Goal: Transaction & Acquisition: Purchase product/service

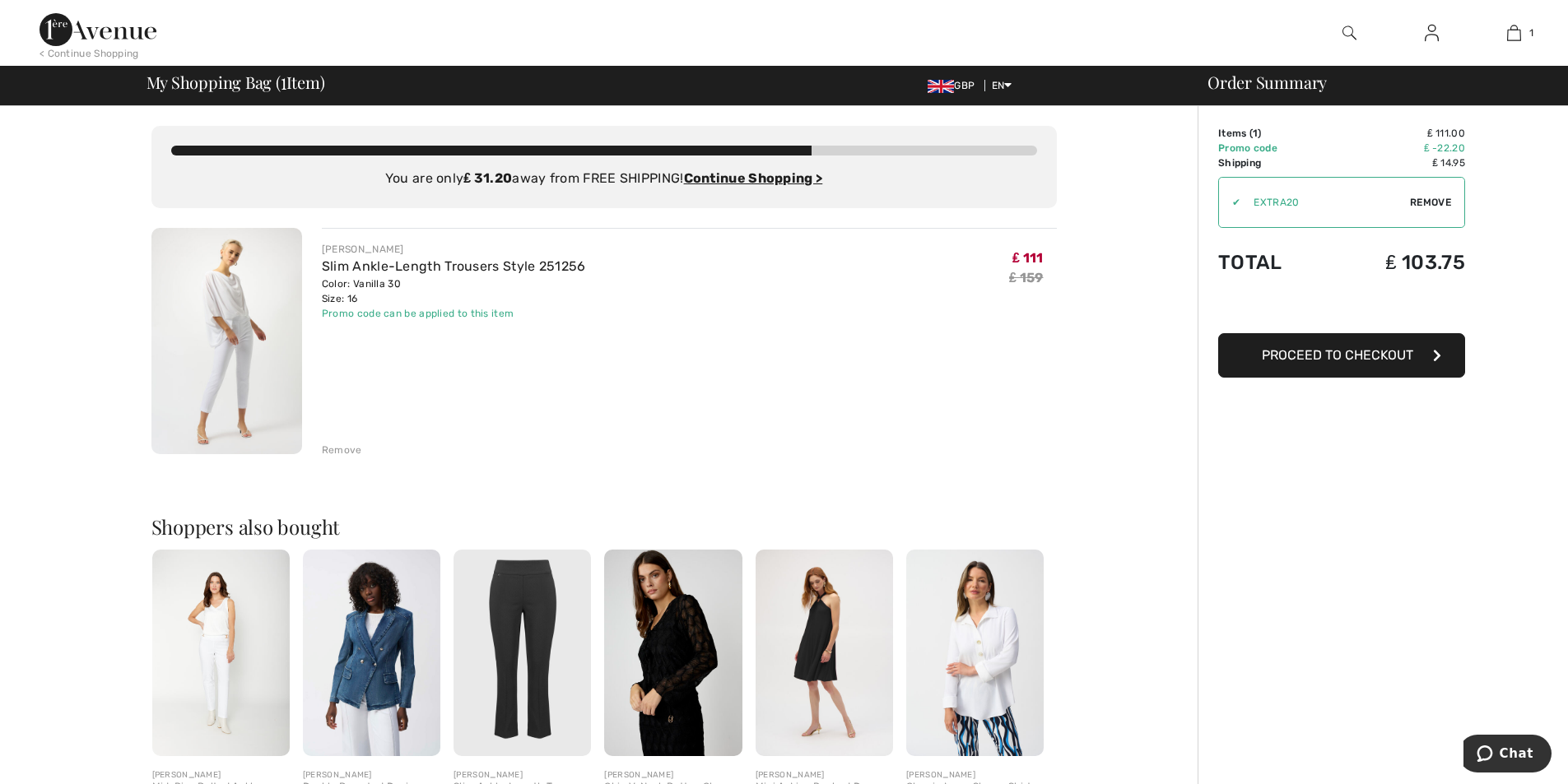
click at [261, 344] on img at bounding box center [226, 341] width 150 height 226
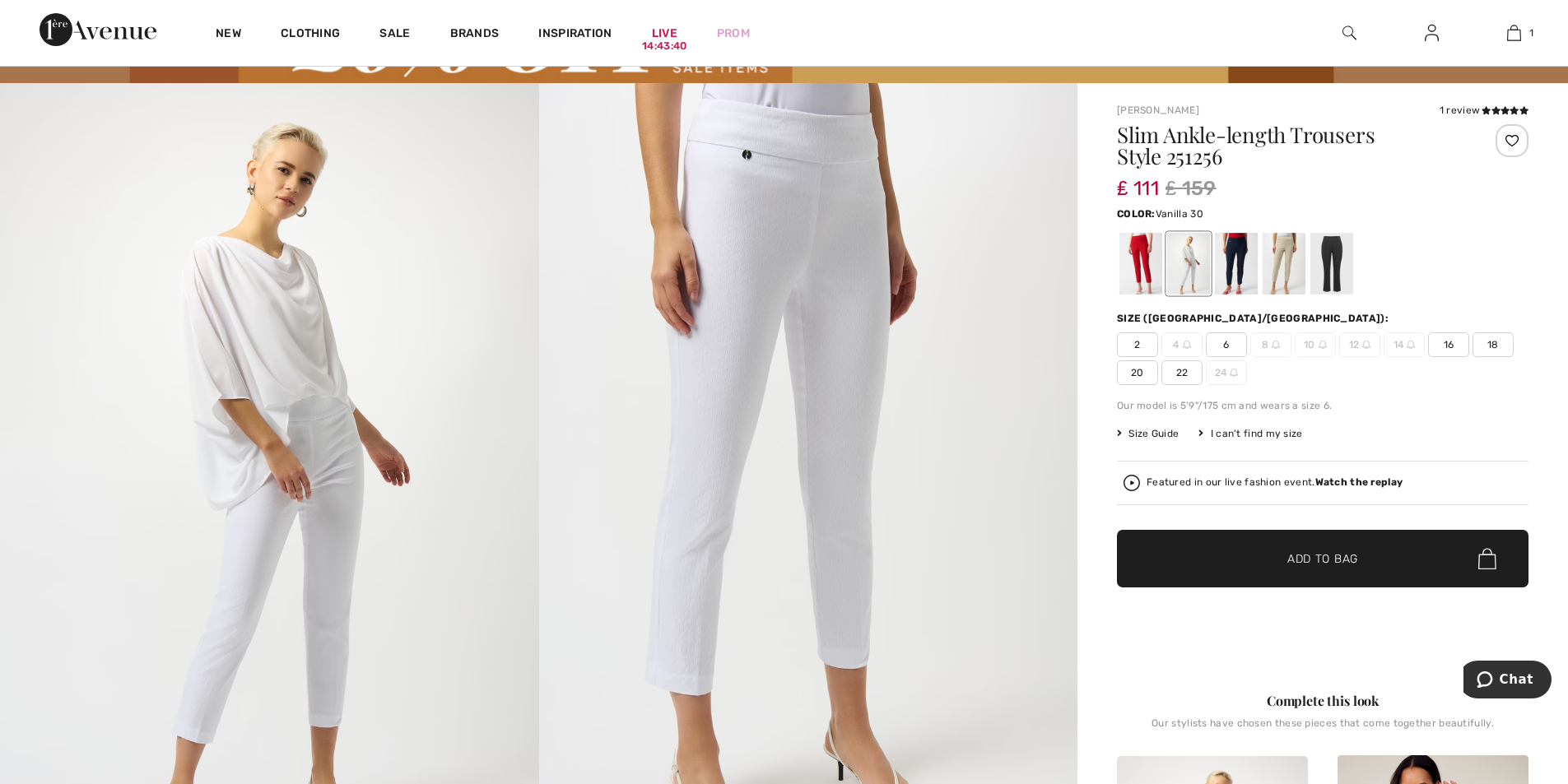
scroll to position [83, 0]
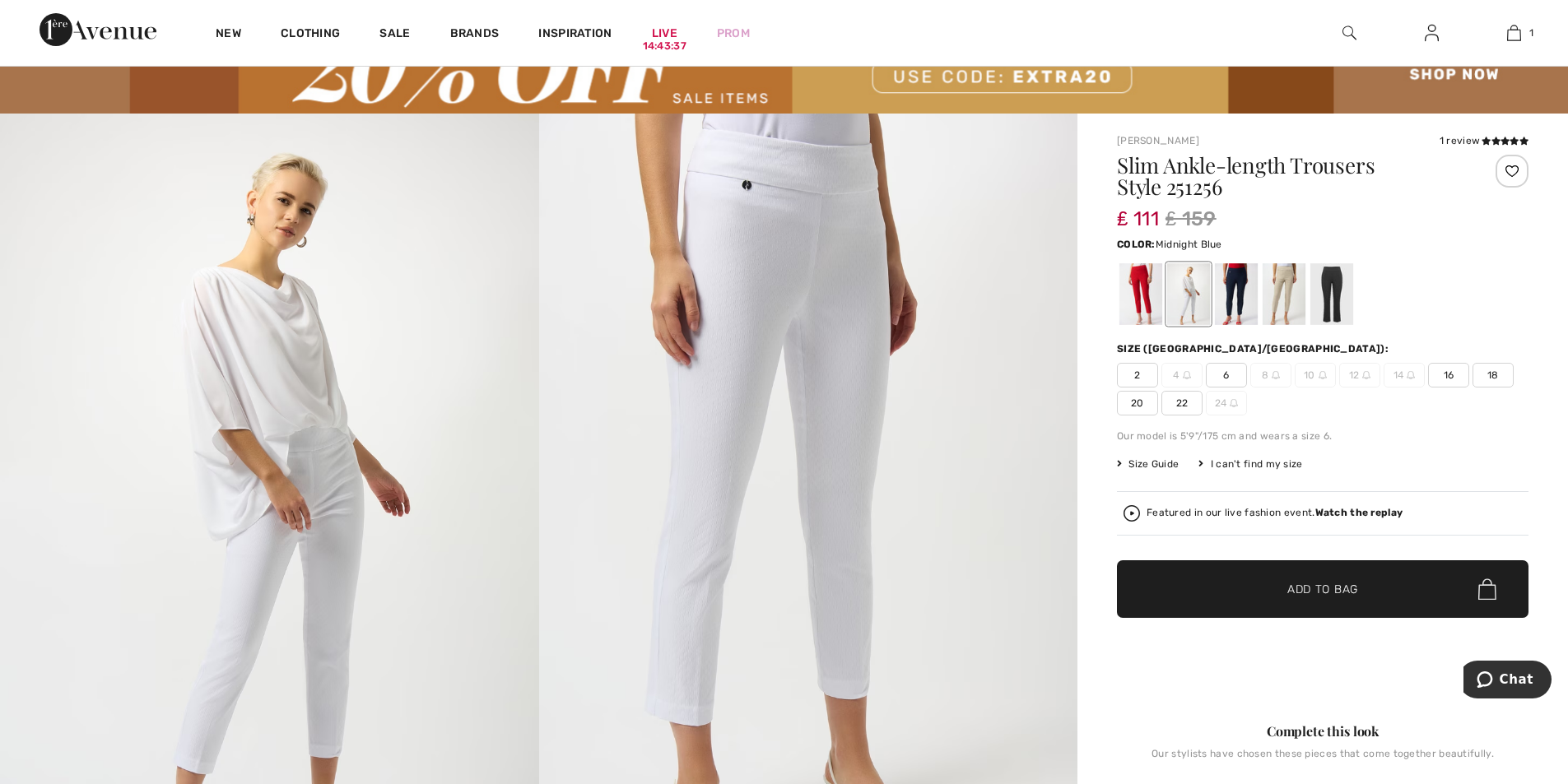
click at [1232, 300] on div at bounding box center [1236, 294] width 43 height 62
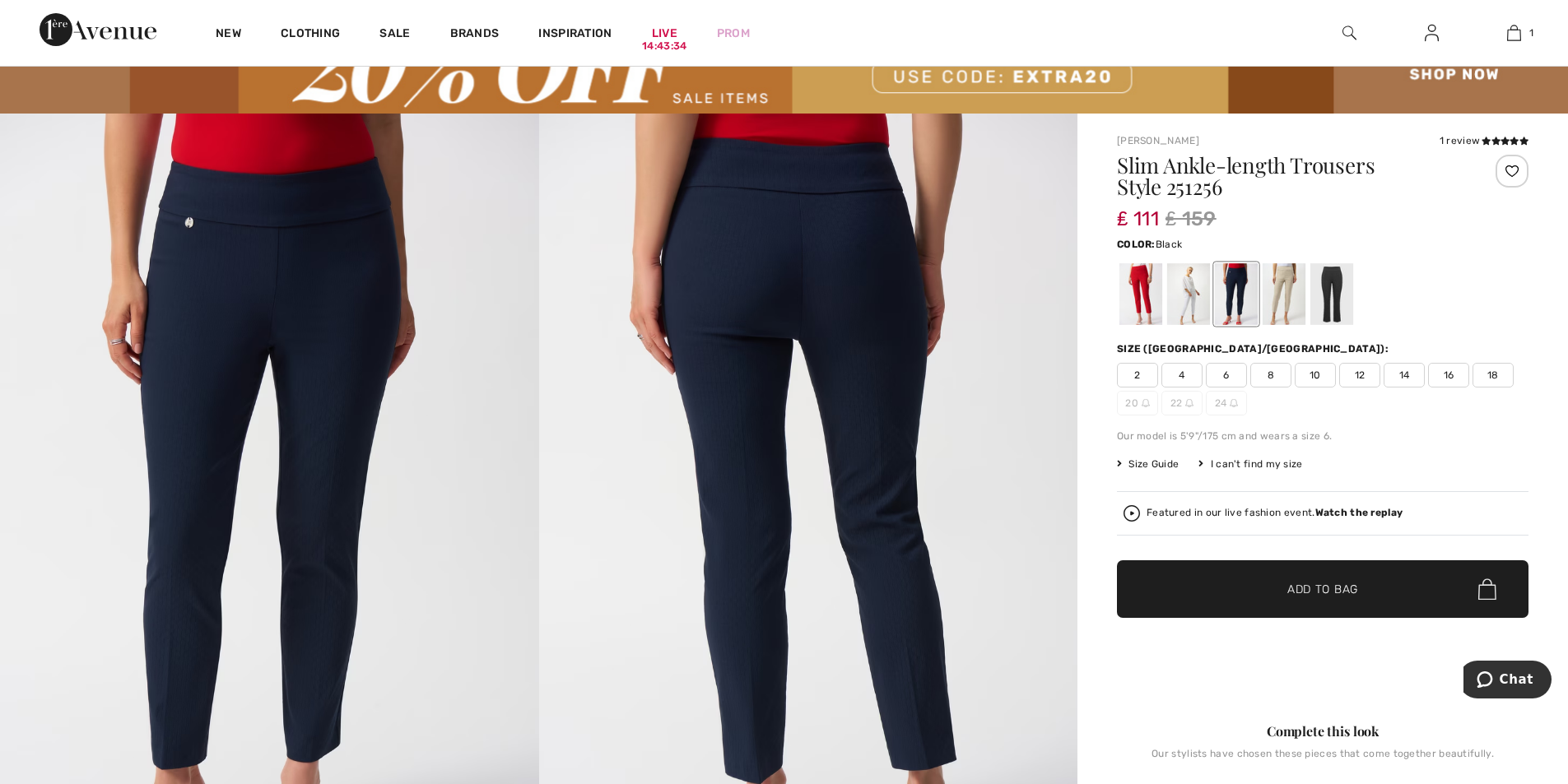
click at [1332, 298] on div at bounding box center [1331, 294] width 43 height 62
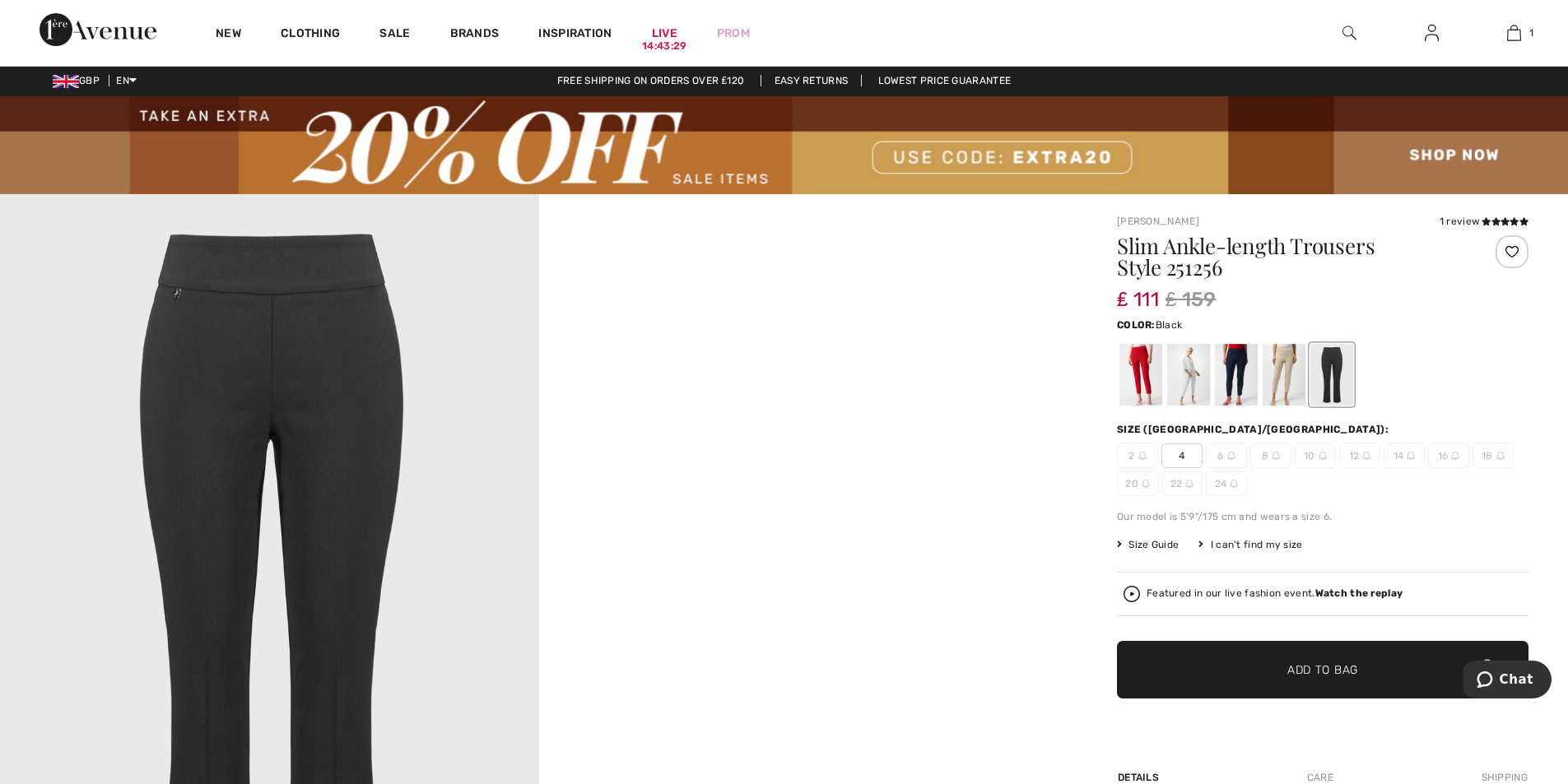
scroll to position [0, 0]
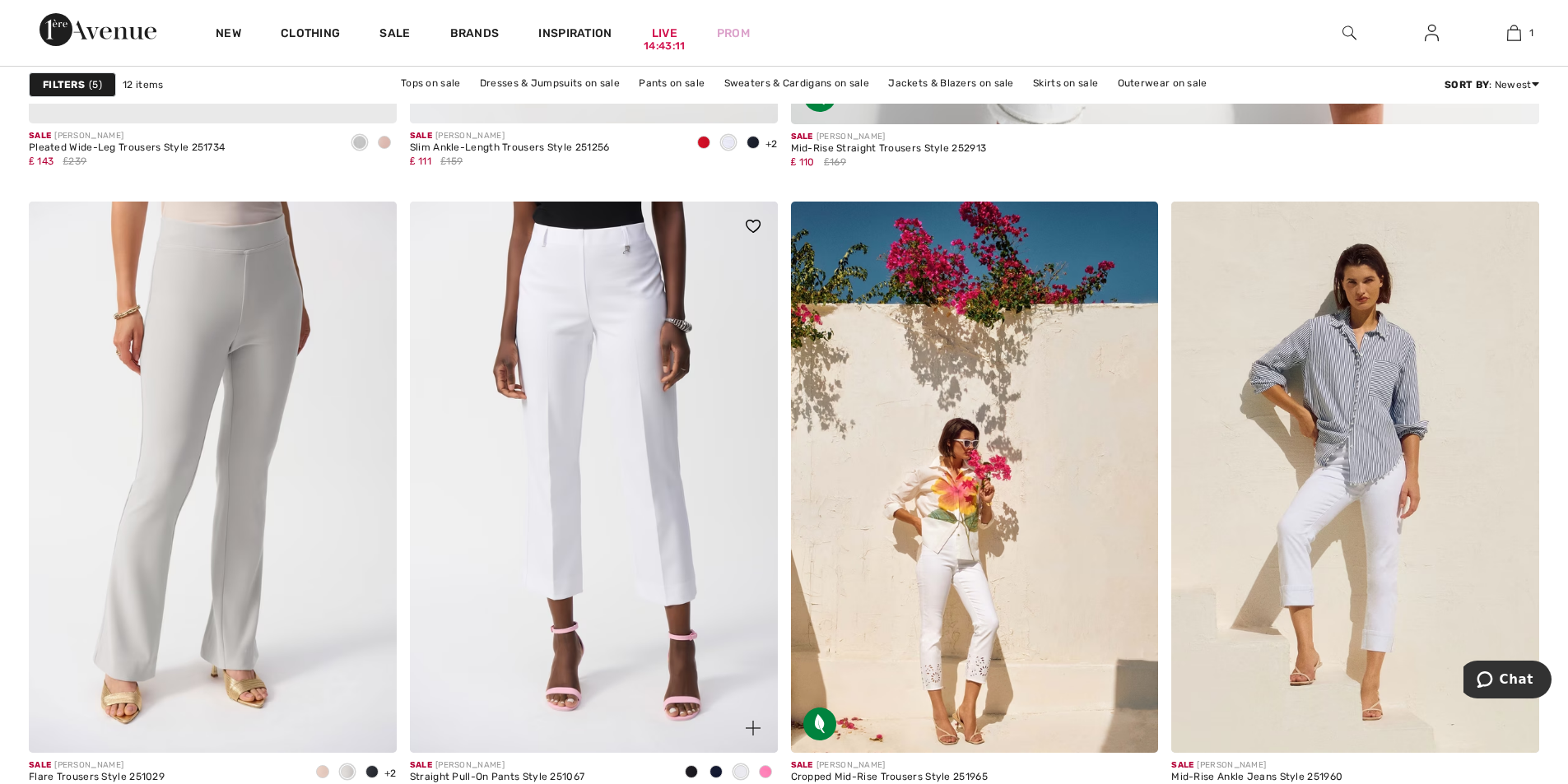
scroll to position [1479, 0]
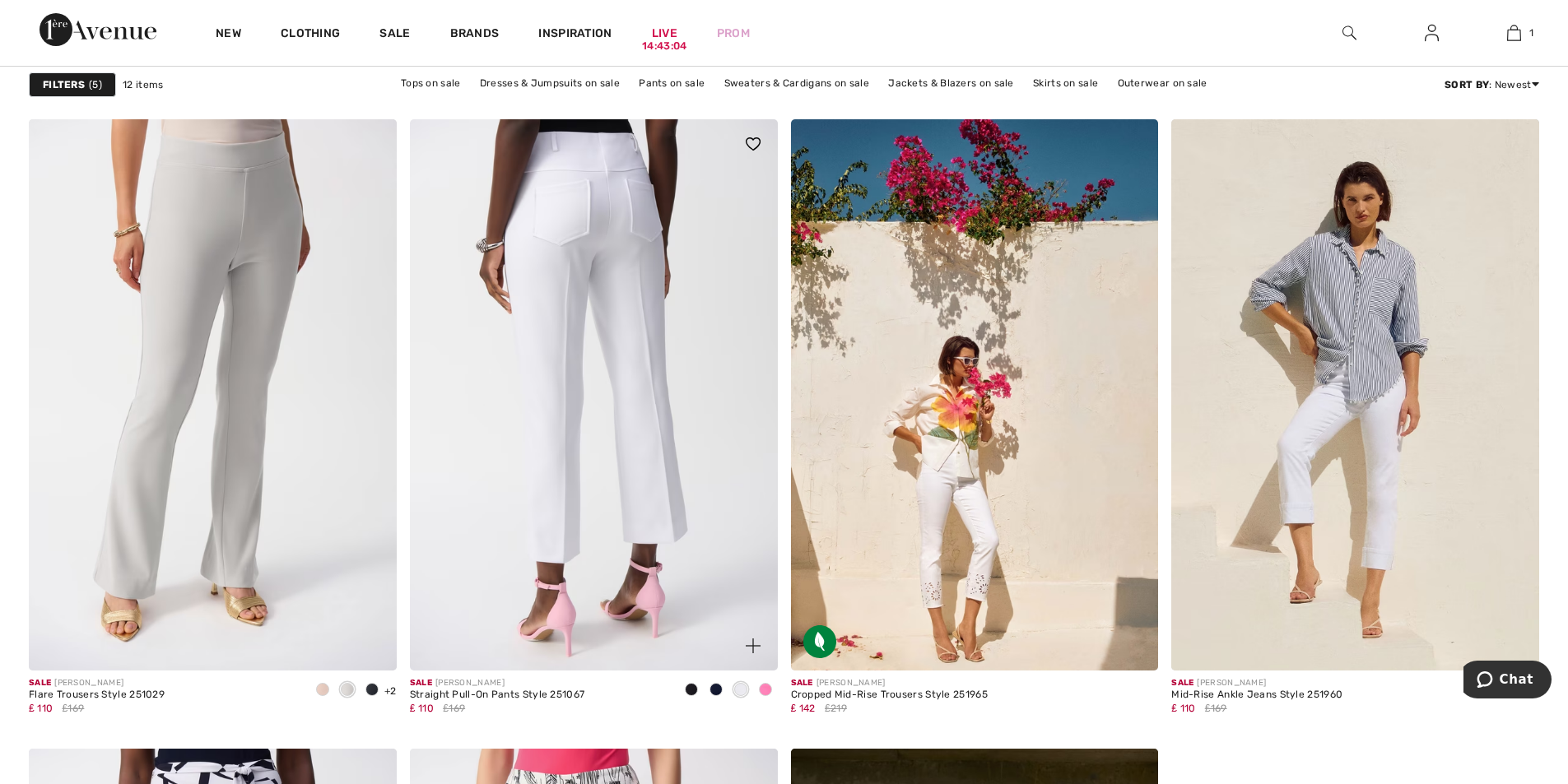
click at [651, 360] on img at bounding box center [593, 395] width 368 height 551
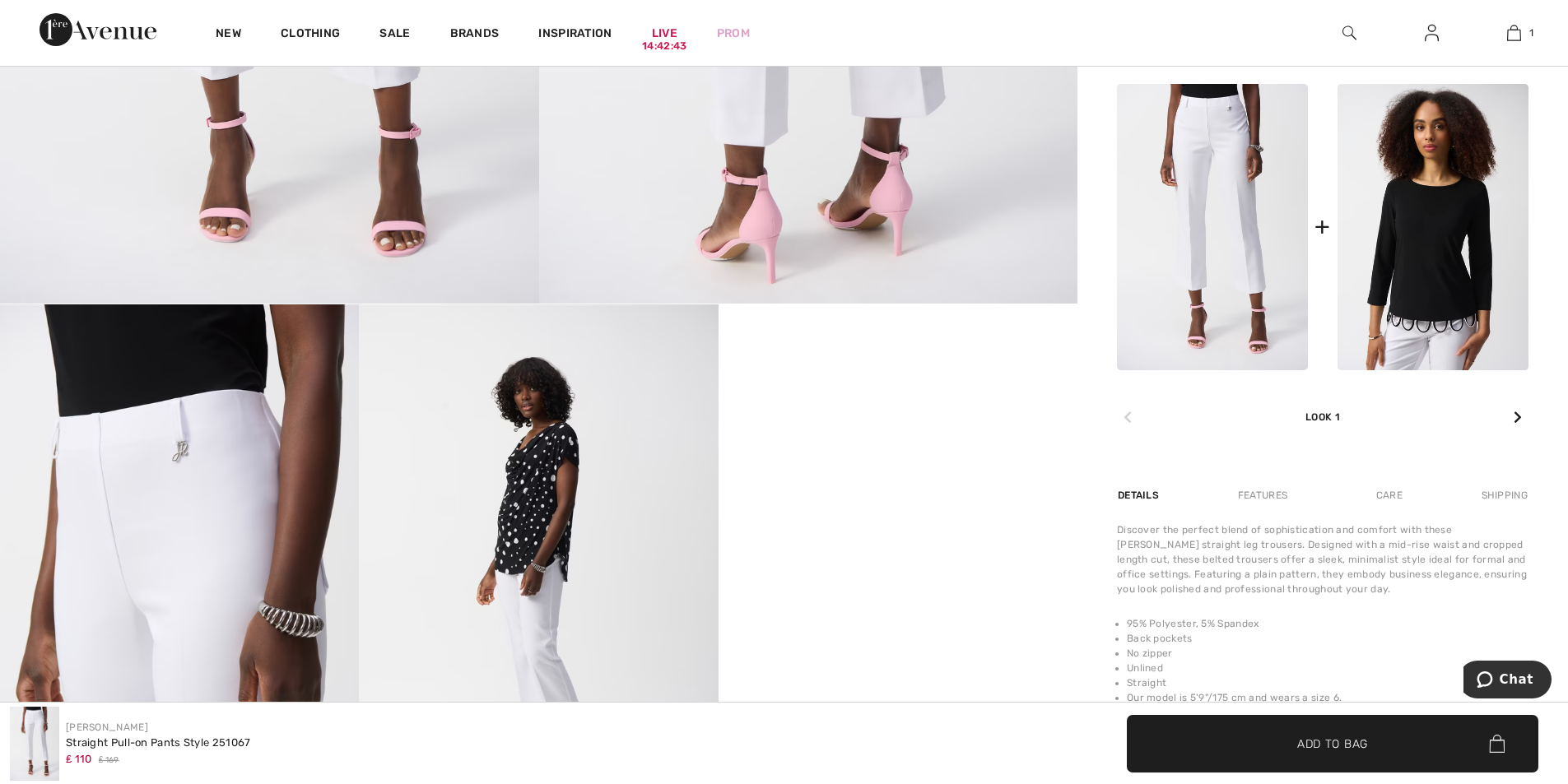
scroll to position [658, 0]
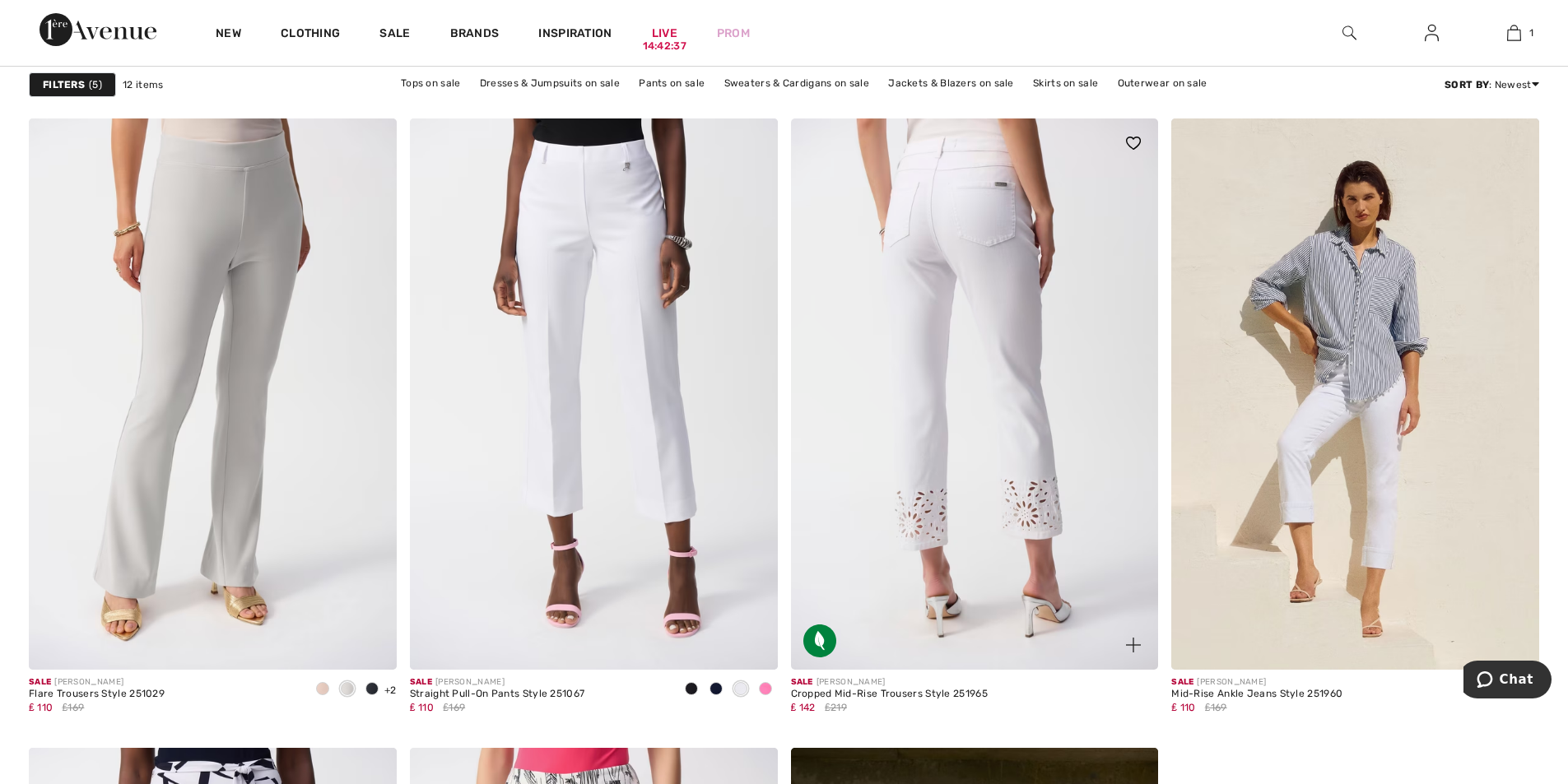
click at [971, 394] on img at bounding box center [974, 394] width 368 height 551
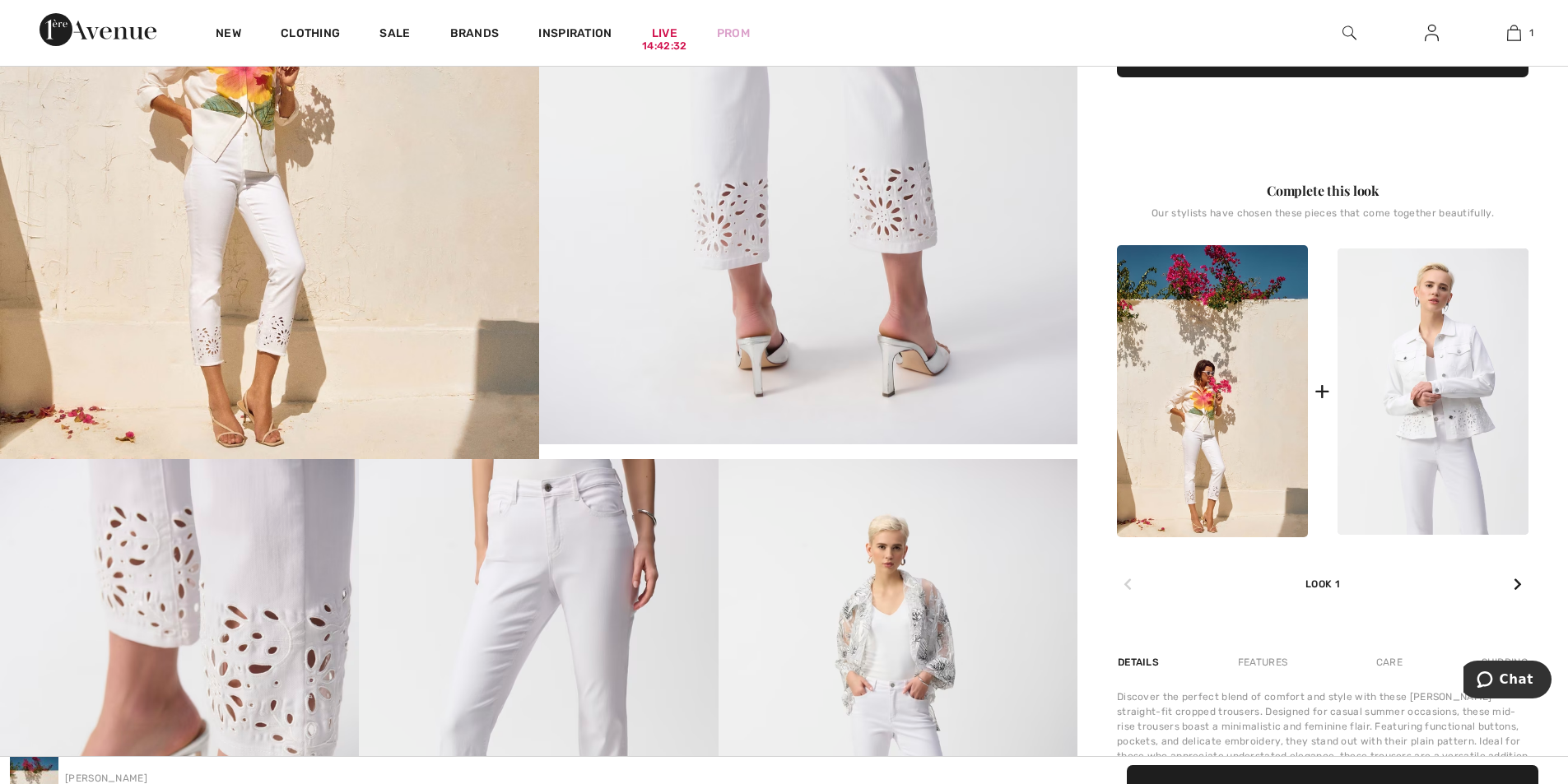
scroll to position [741, 0]
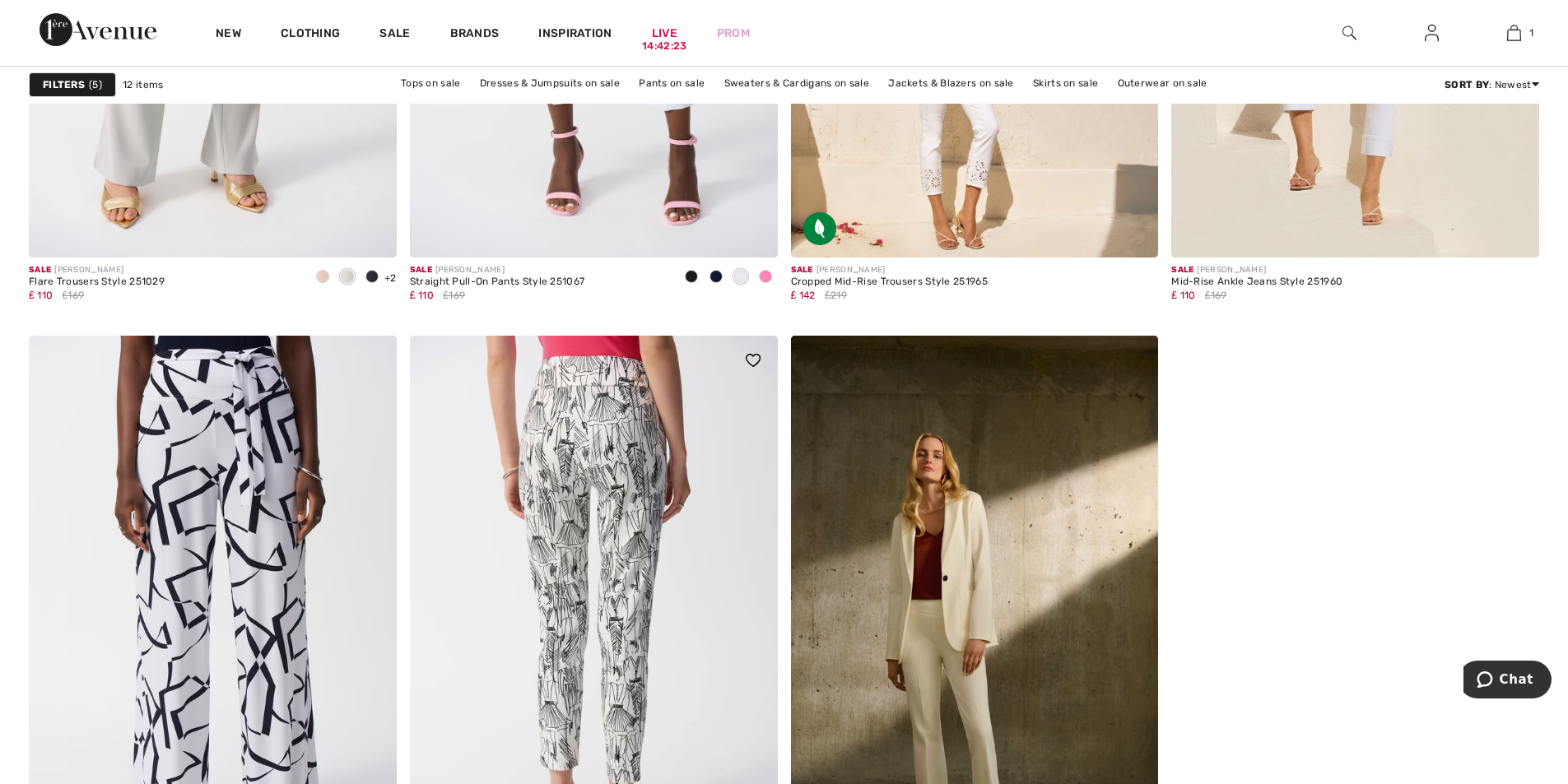
scroll to position [1481, 0]
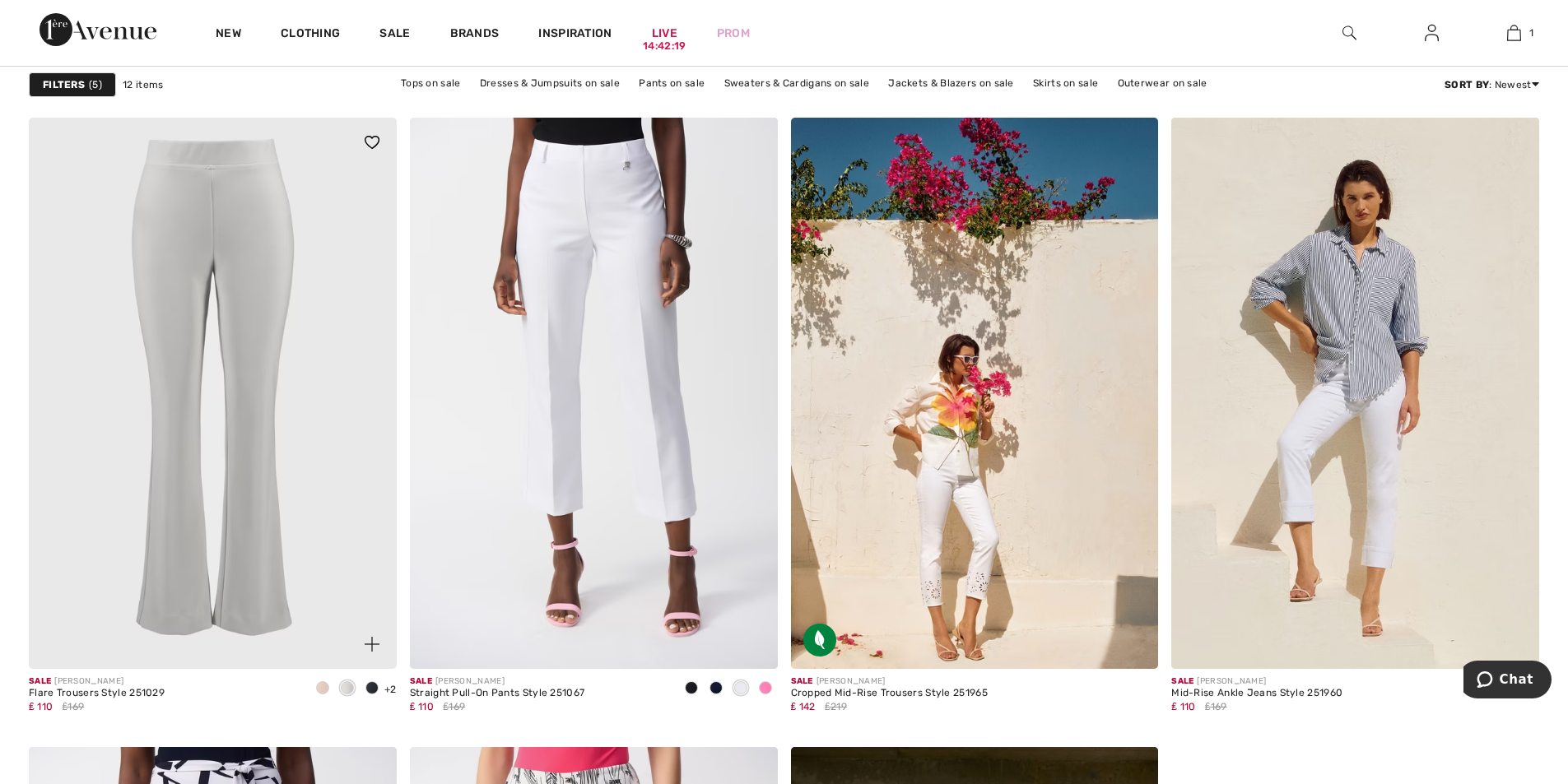
click at [233, 451] on img at bounding box center [212, 393] width 368 height 551
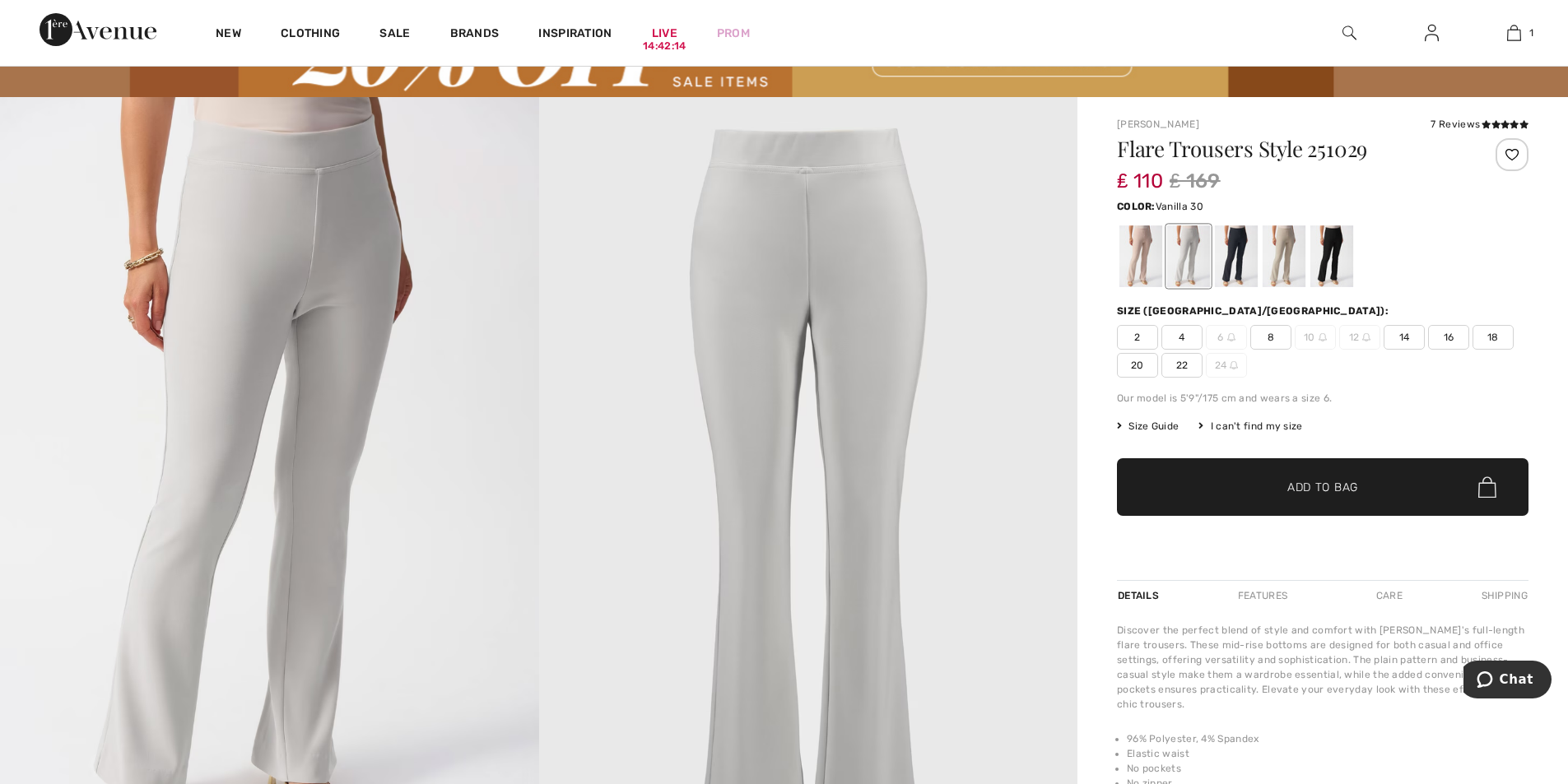
scroll to position [83, 0]
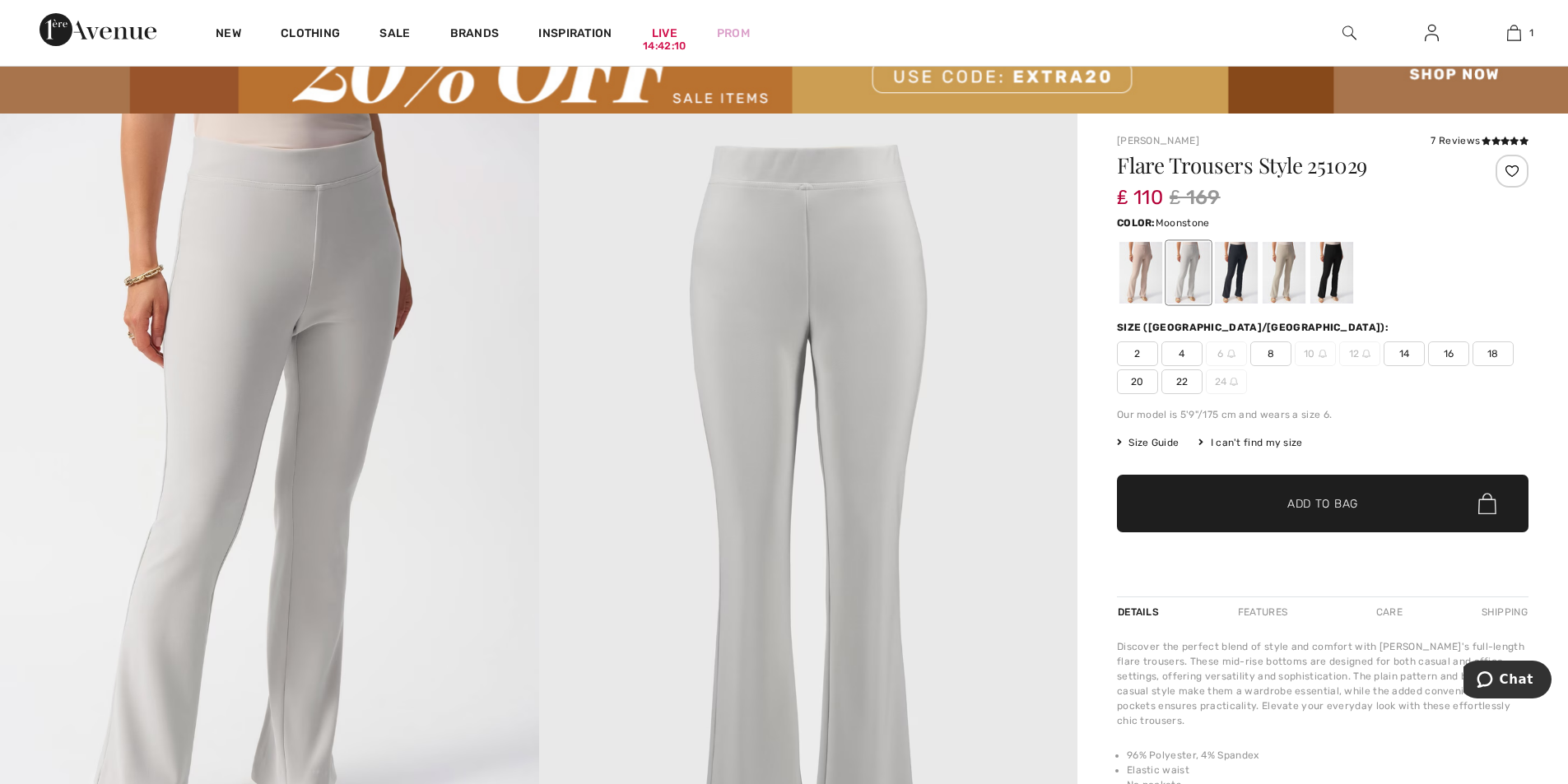
click at [1331, 270] on div at bounding box center [1331, 272] width 43 height 62
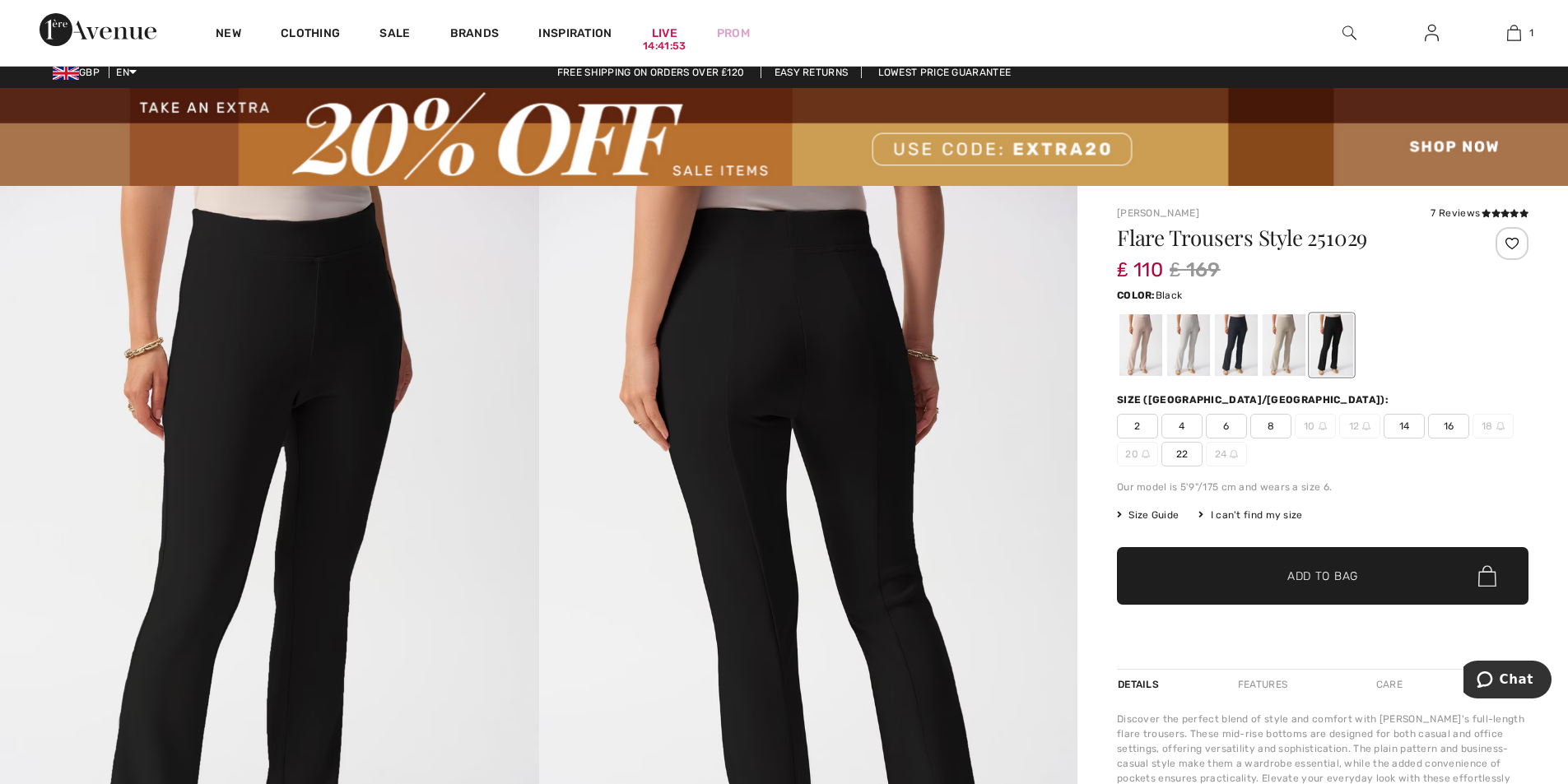
scroll to position [0, 0]
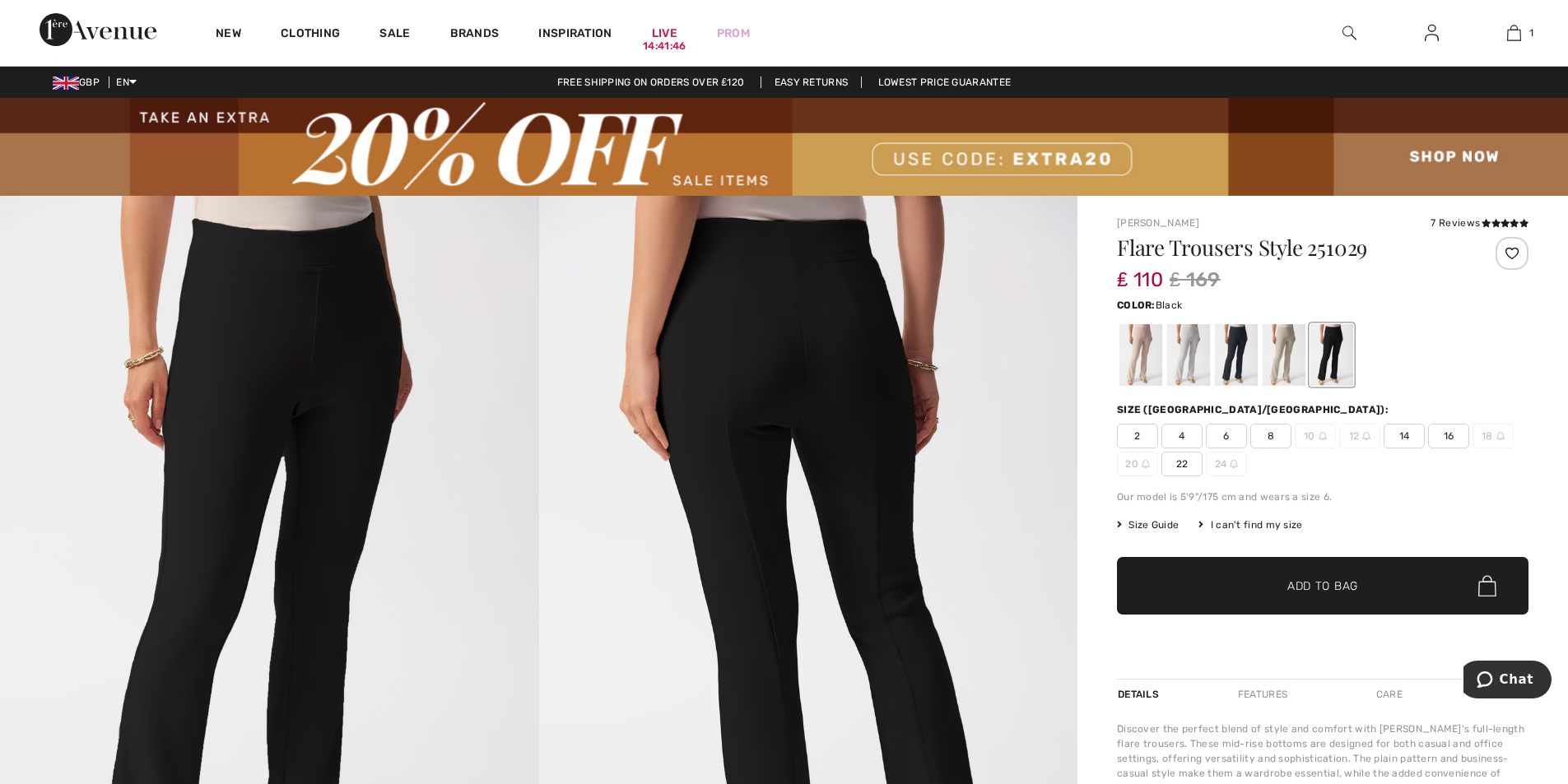
click at [1145, 528] on span "Size Guide" at bounding box center [1147, 524] width 62 height 15
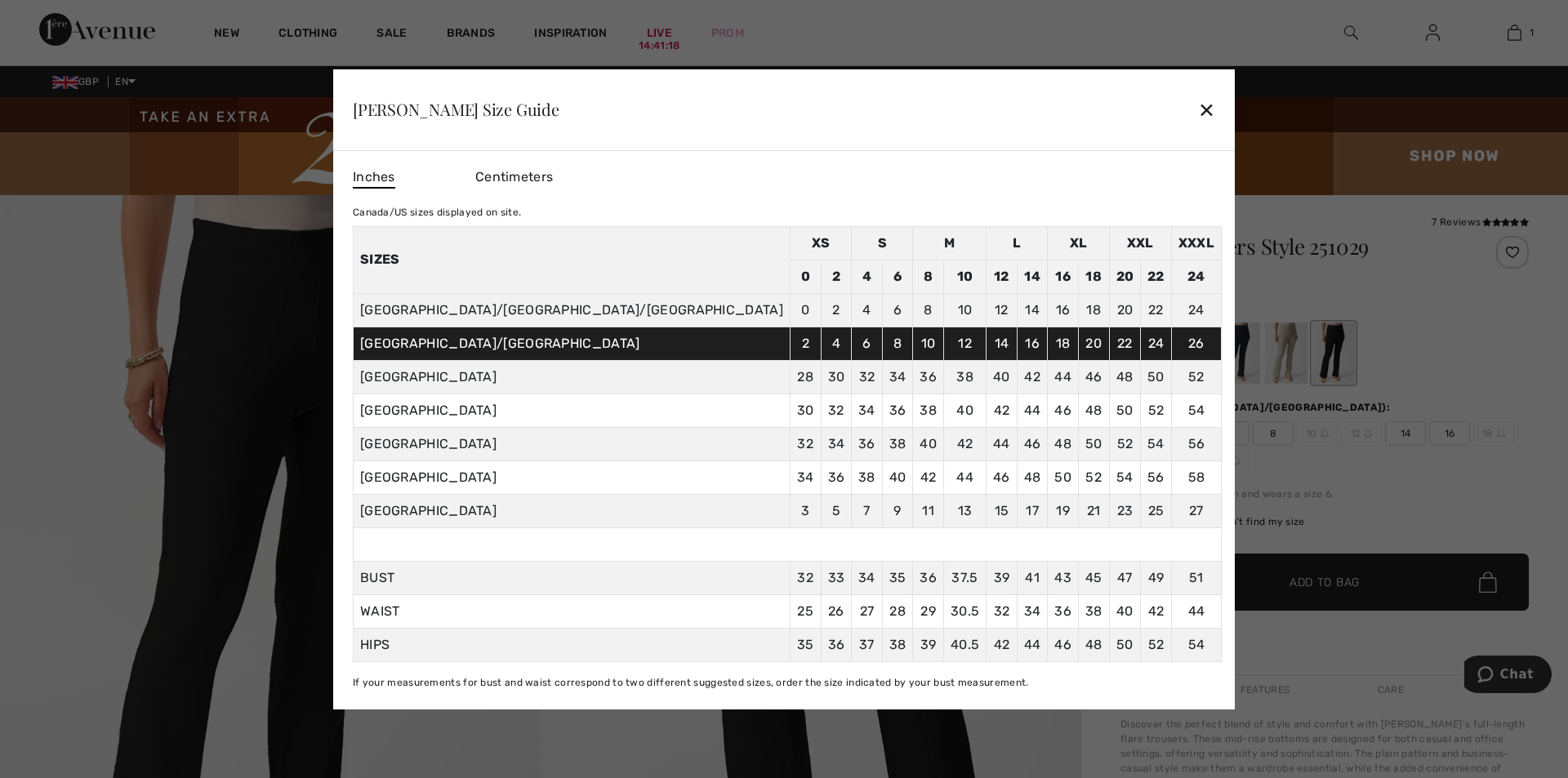
click at [1441, 360] on div at bounding box center [784, 389] width 1568 height 778
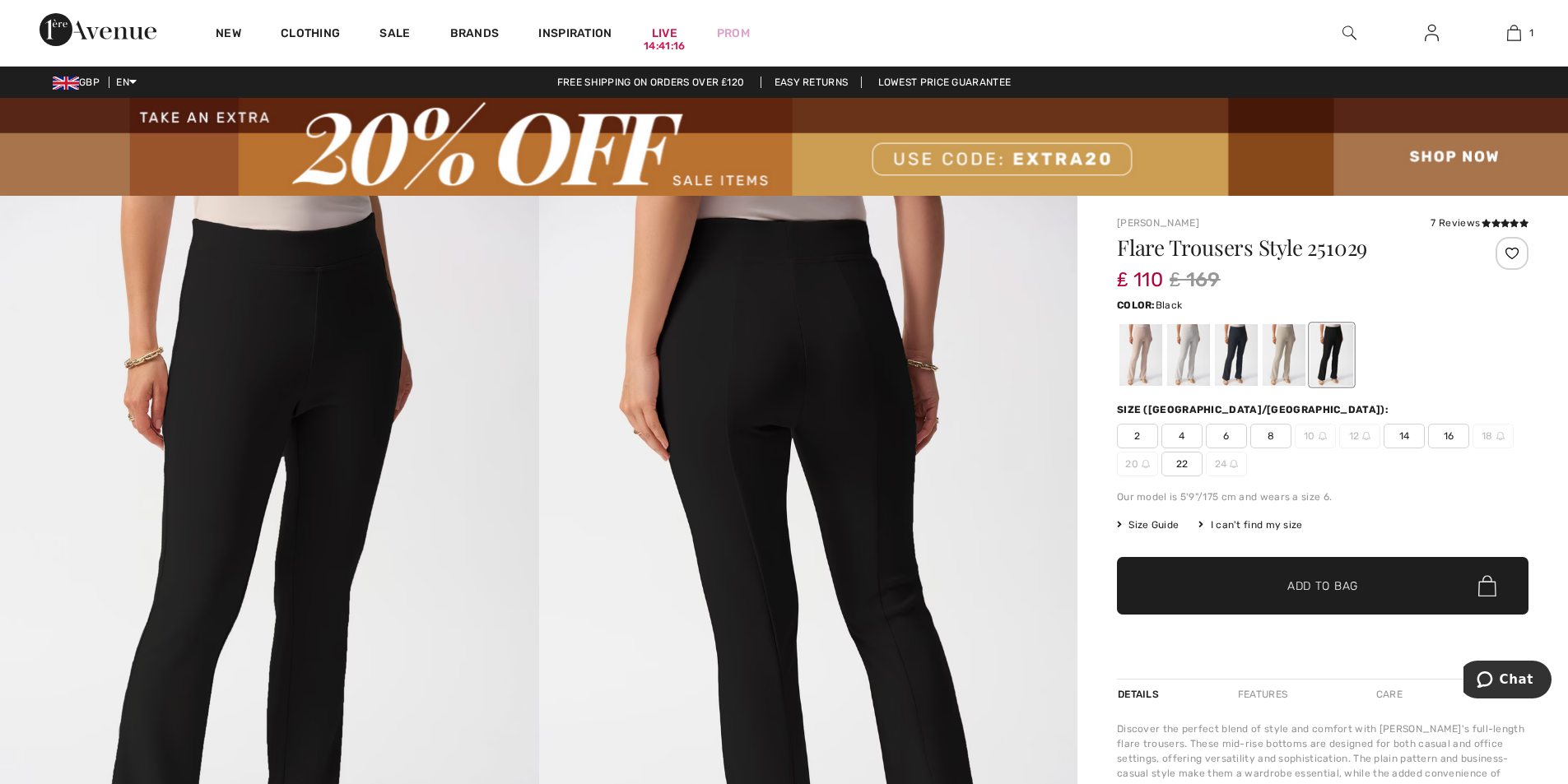
click at [1409, 436] on span "14" at bounding box center [1404, 435] width 41 height 24
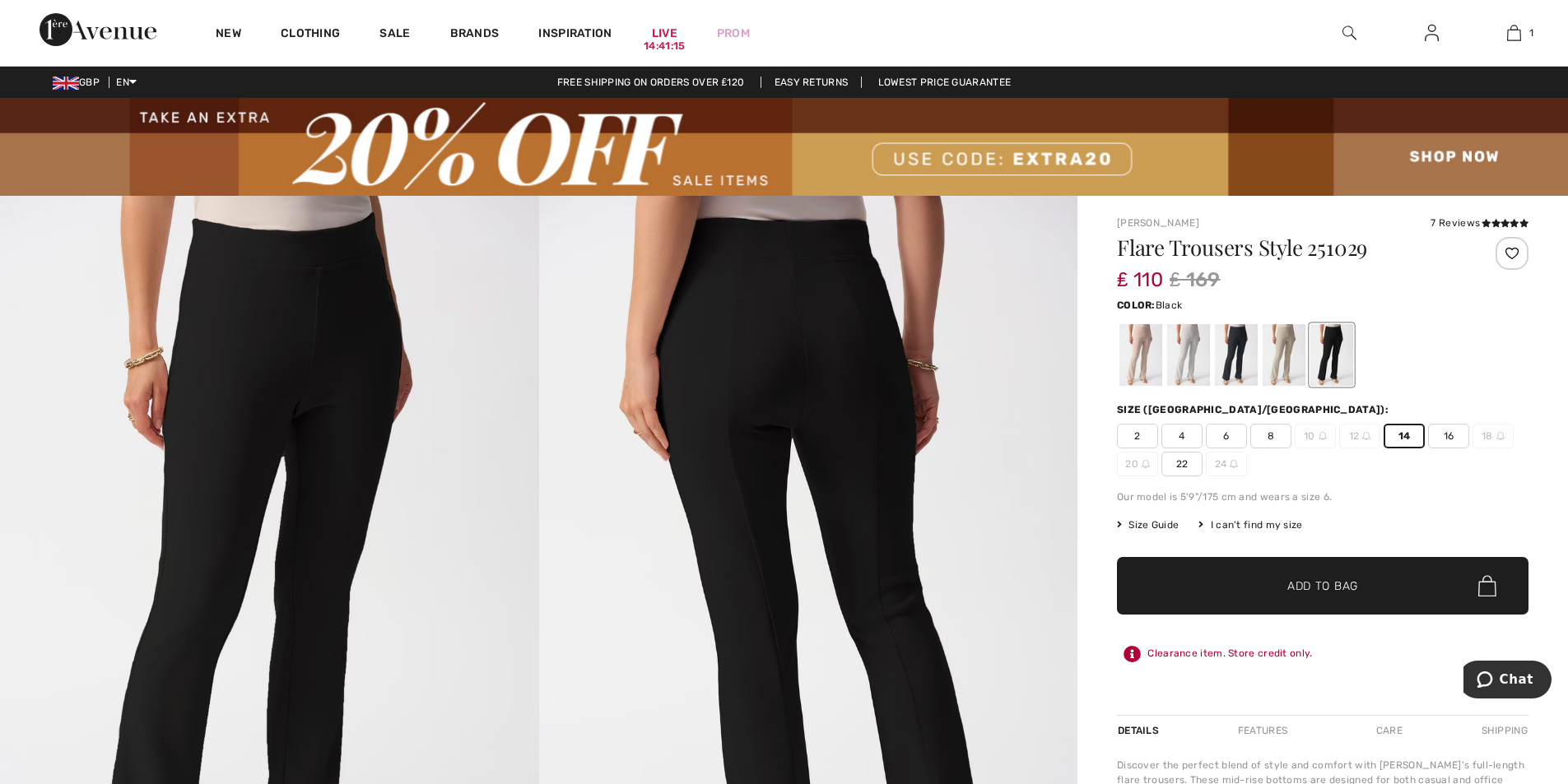
click at [1361, 587] on span "✔ Added to Bag Add to Bag" at bounding box center [1322, 586] width 411 height 57
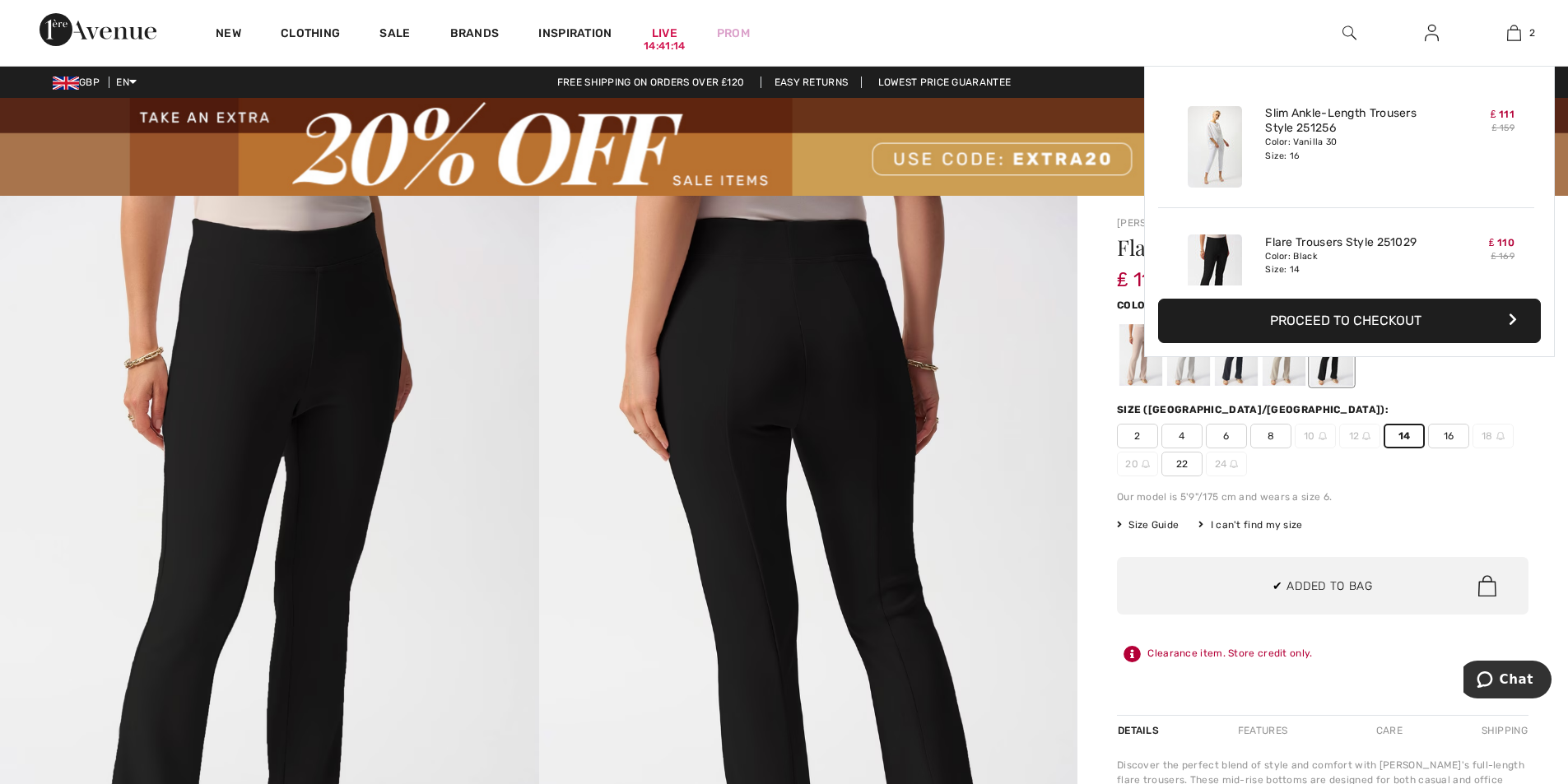
scroll to position [51, 0]
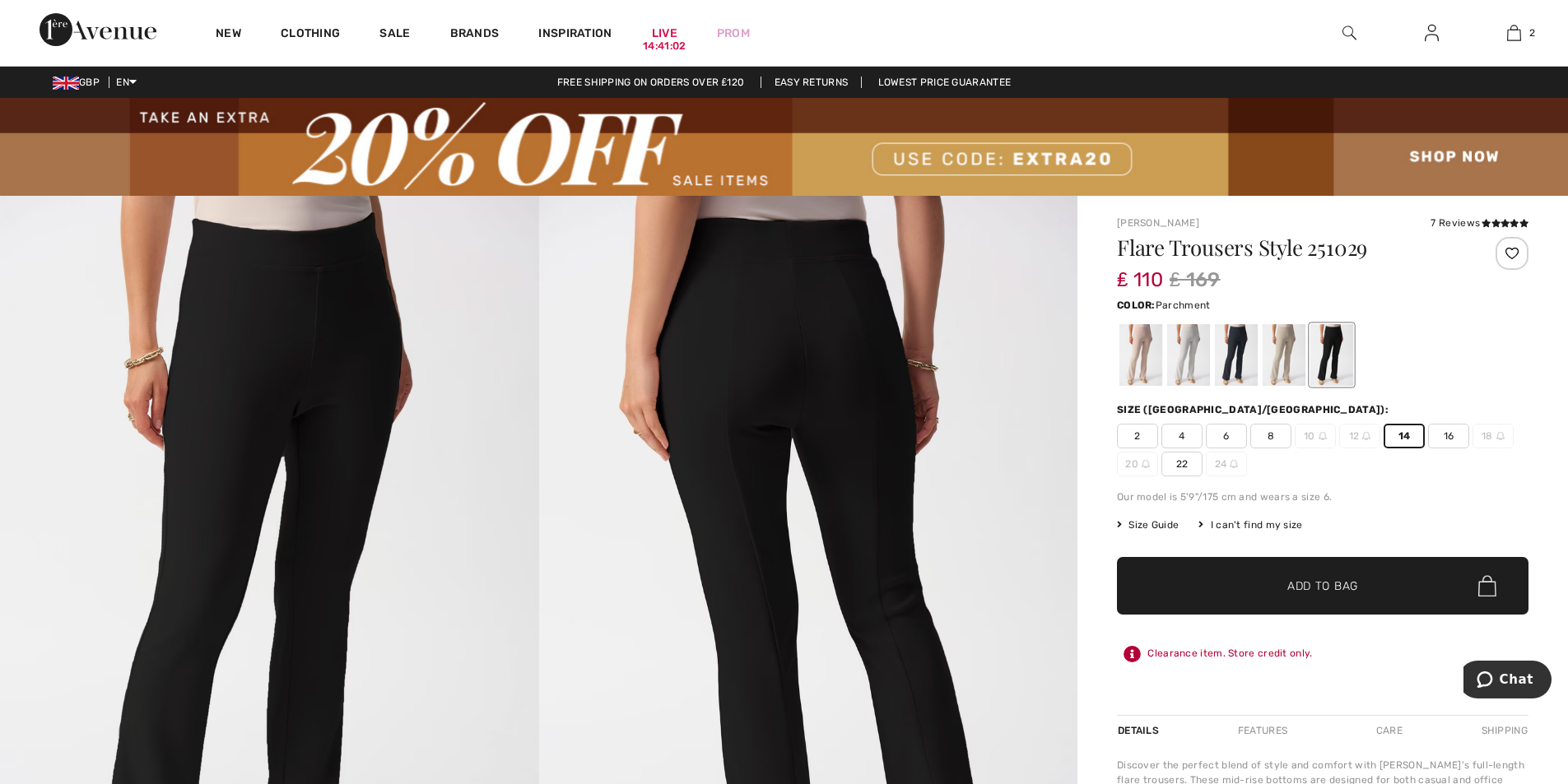
click at [1142, 350] on div at bounding box center [1140, 355] width 43 height 62
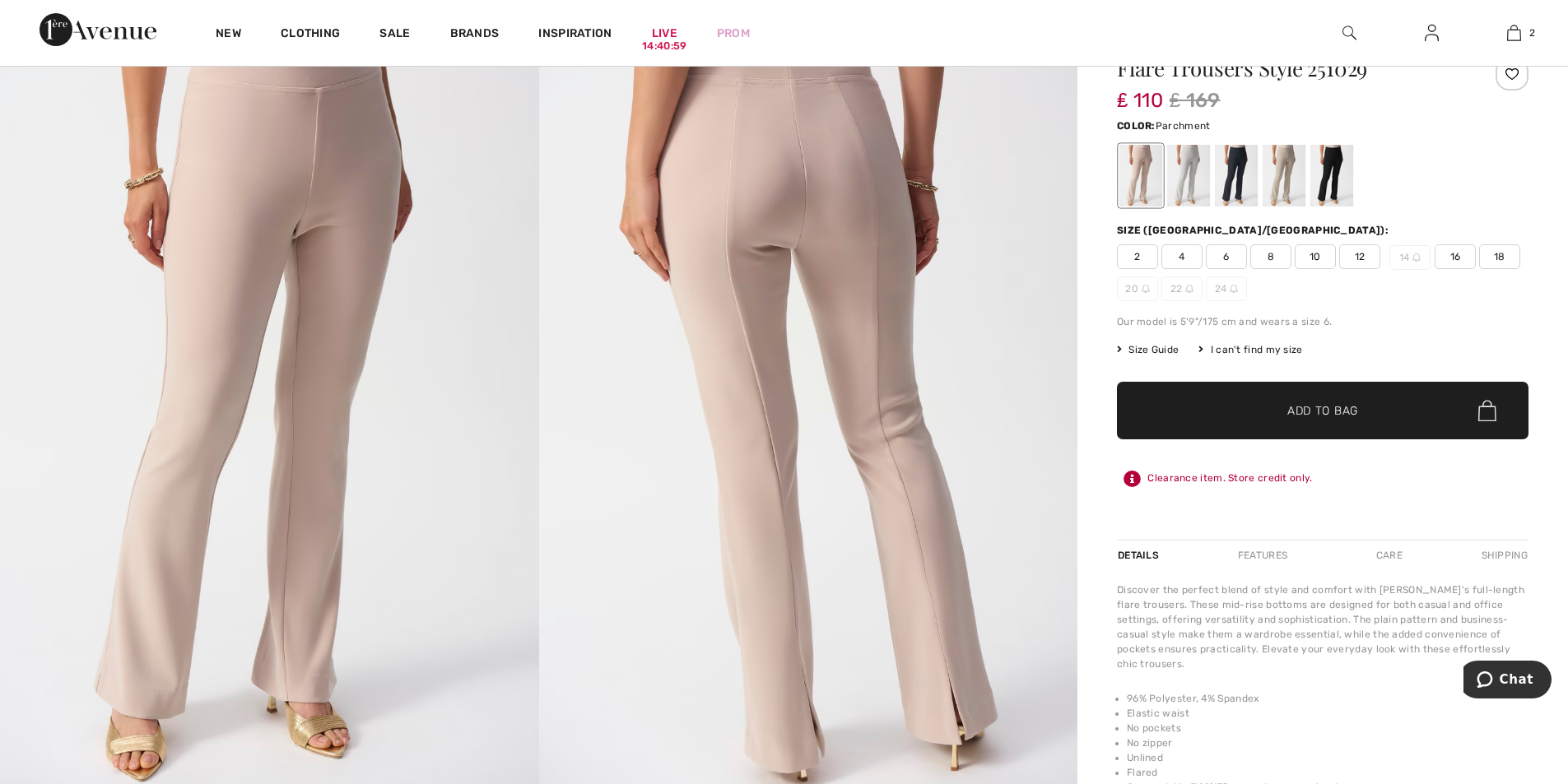
scroll to position [83, 0]
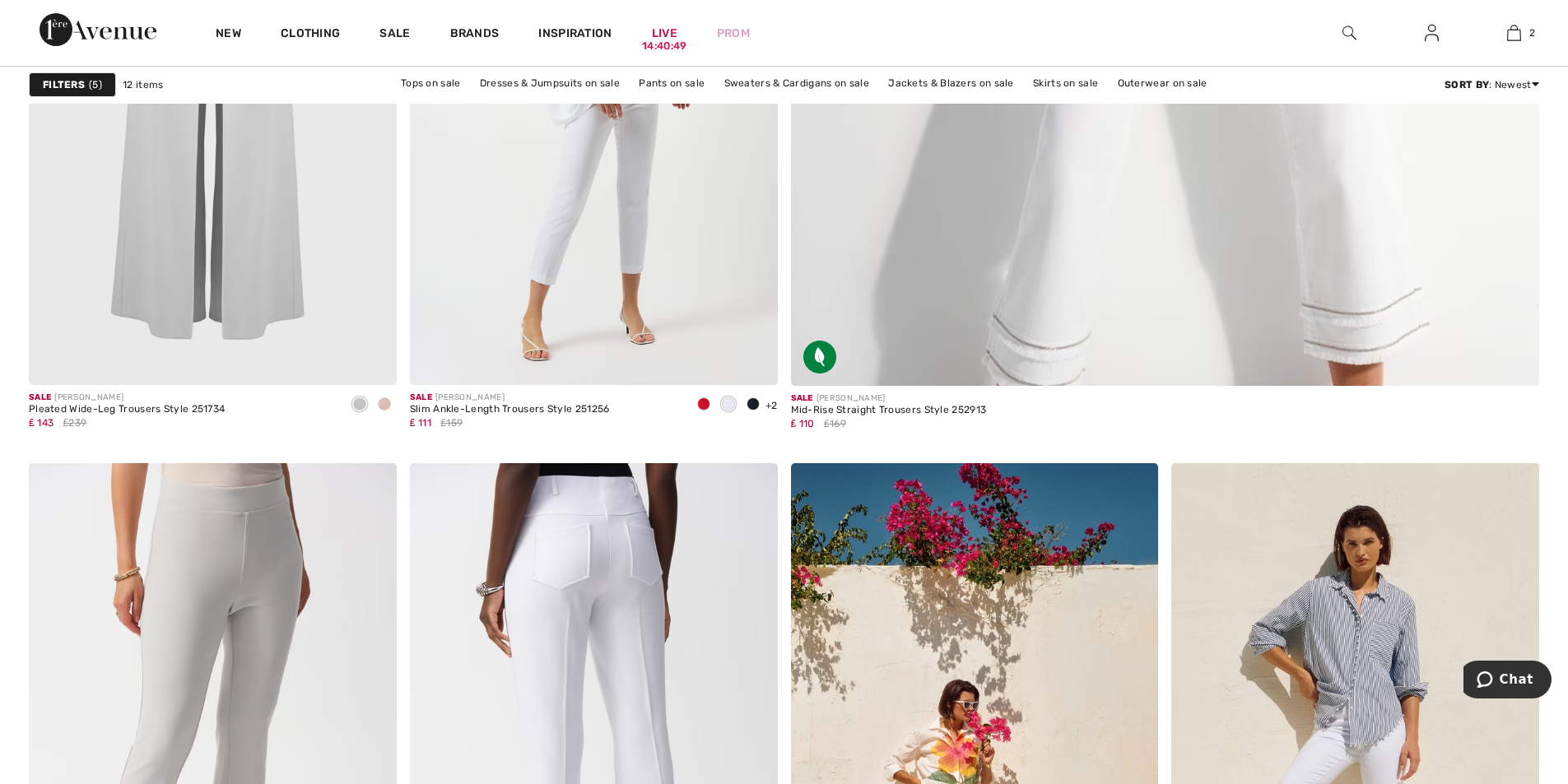
scroll to position [824, 0]
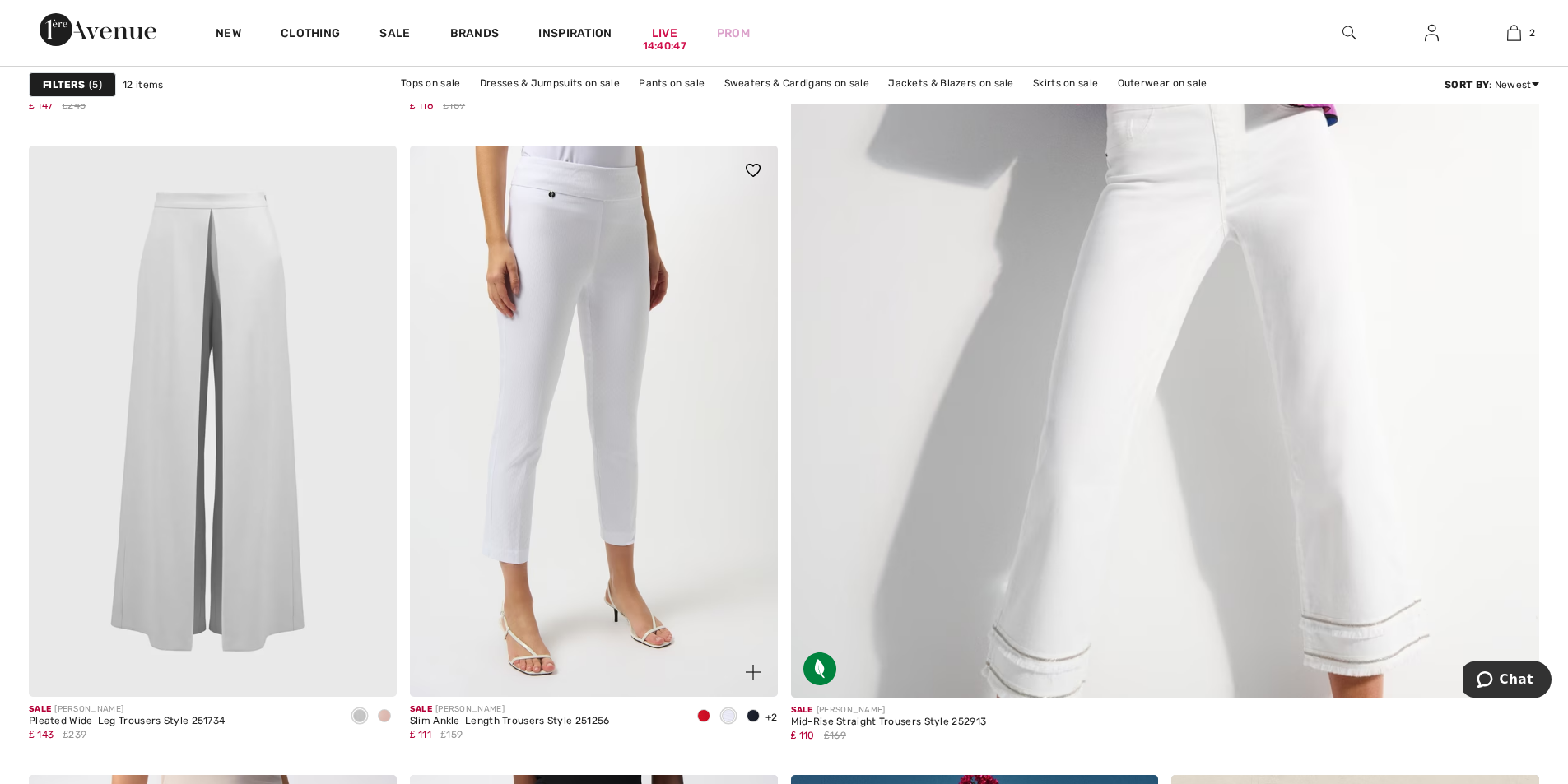
click at [602, 296] on img at bounding box center [593, 421] width 368 height 551
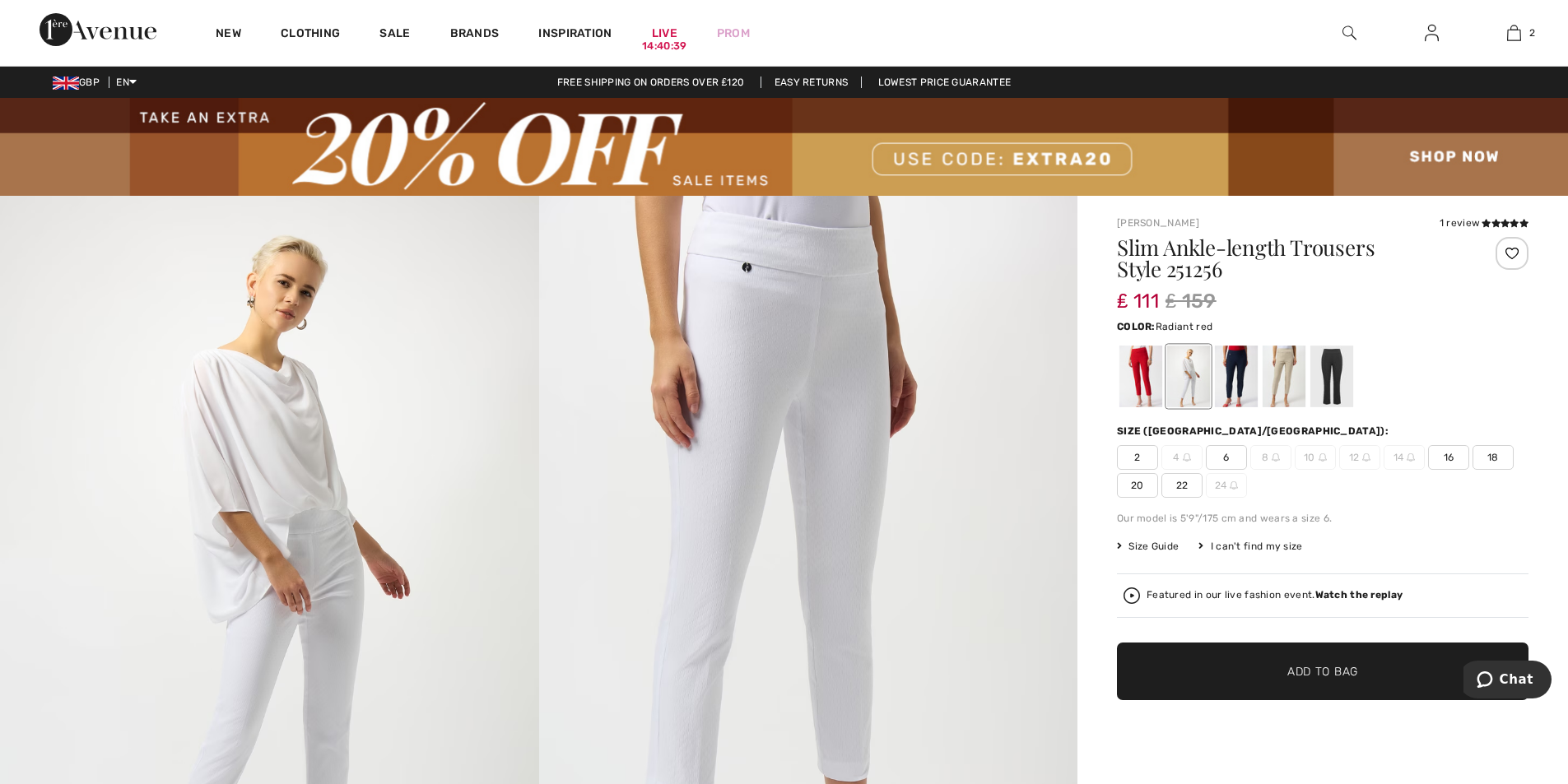
click at [1140, 386] on div at bounding box center [1140, 375] width 43 height 62
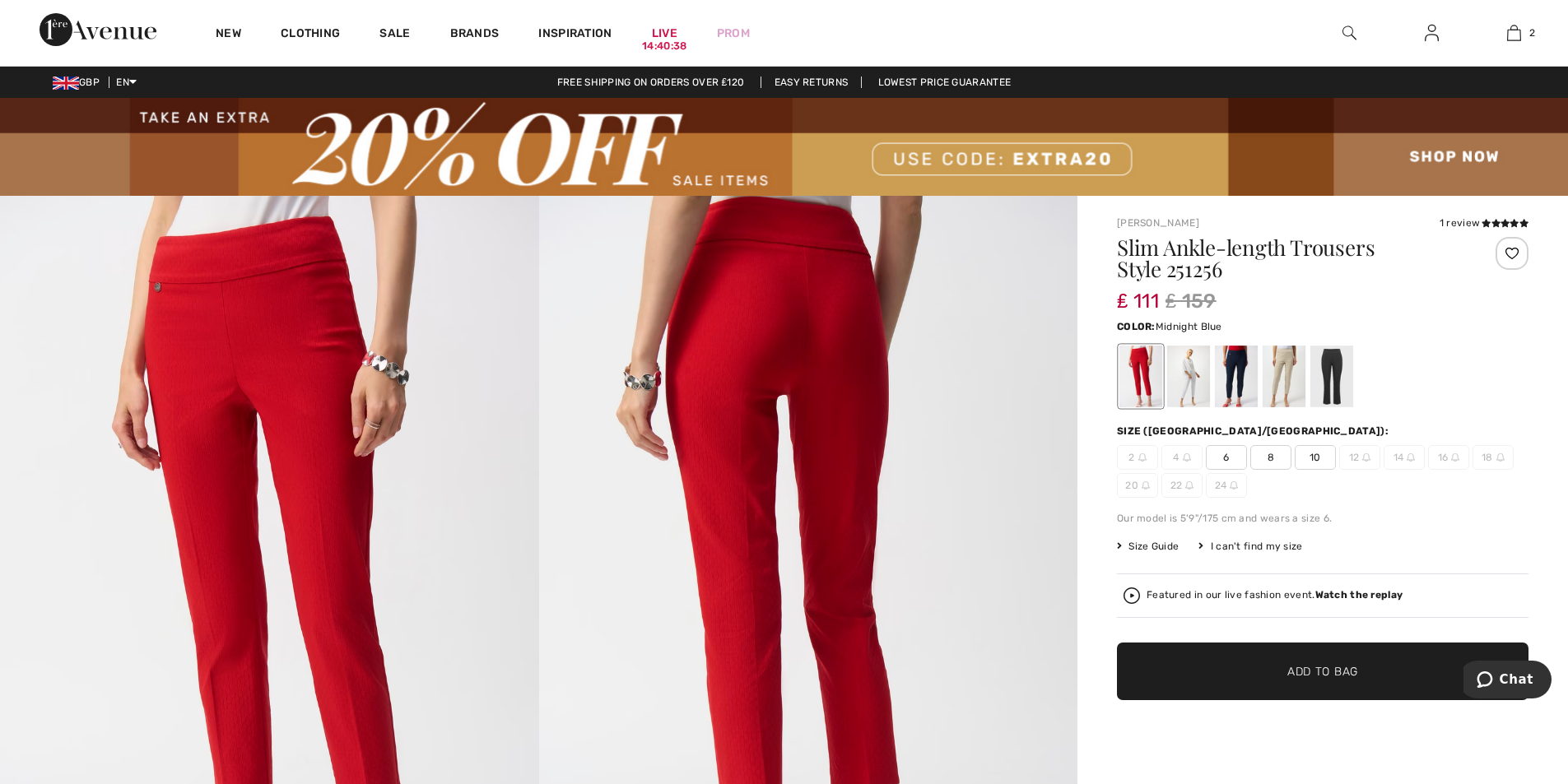
click at [1230, 375] on div at bounding box center [1236, 375] width 43 height 62
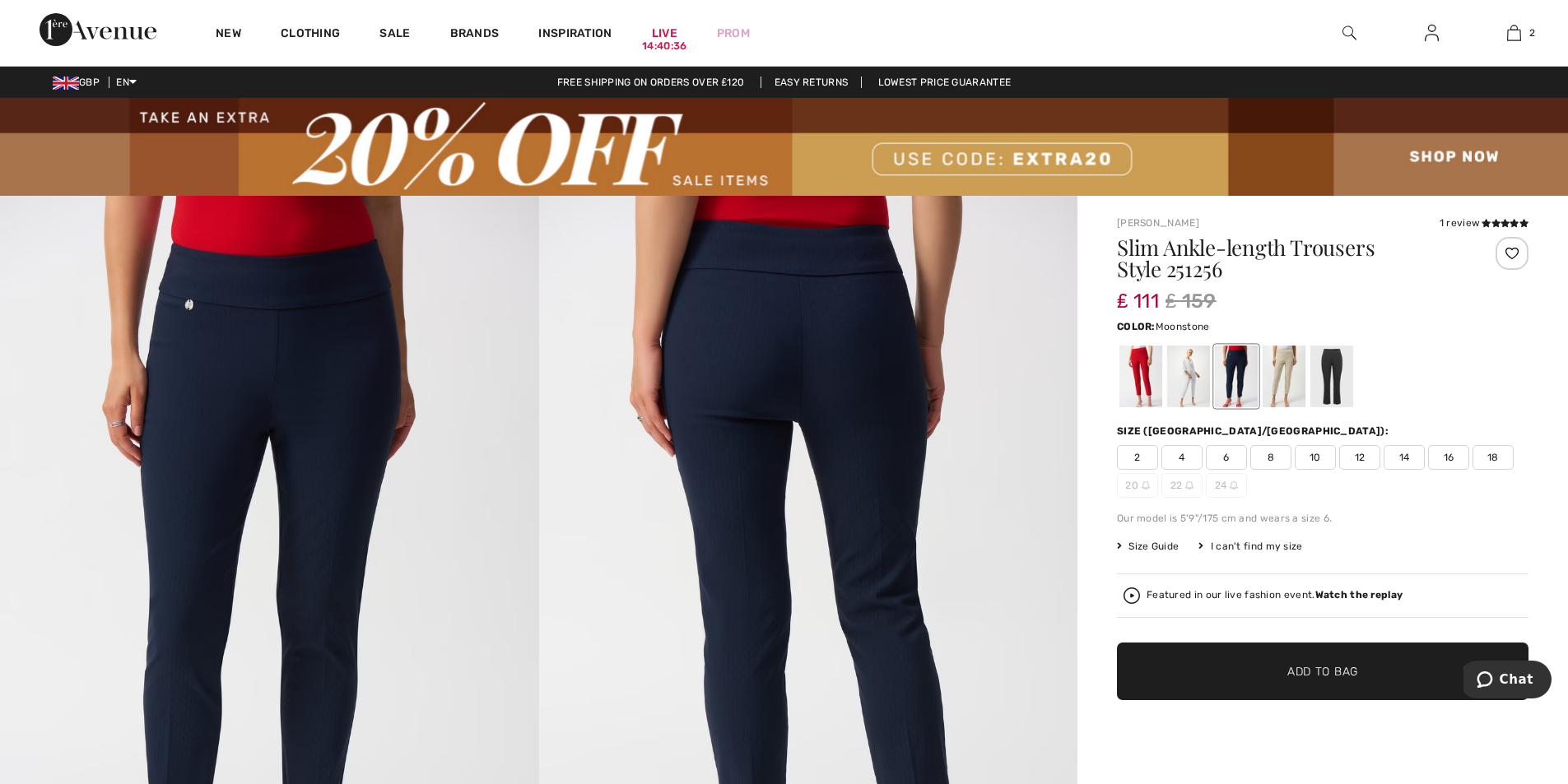
click at [1278, 374] on div at bounding box center [1284, 375] width 43 height 62
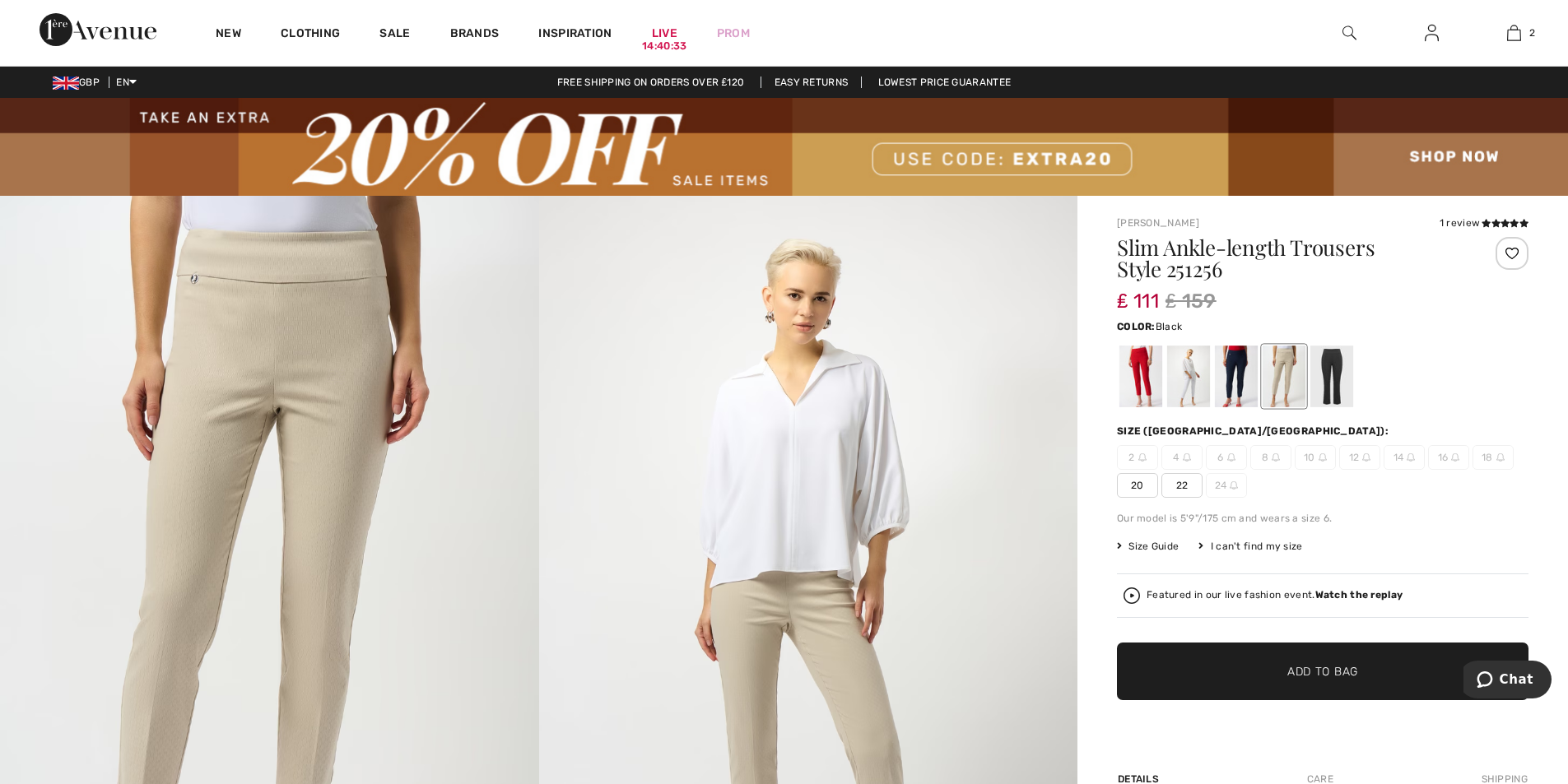
click at [1332, 378] on div at bounding box center [1331, 375] width 43 height 62
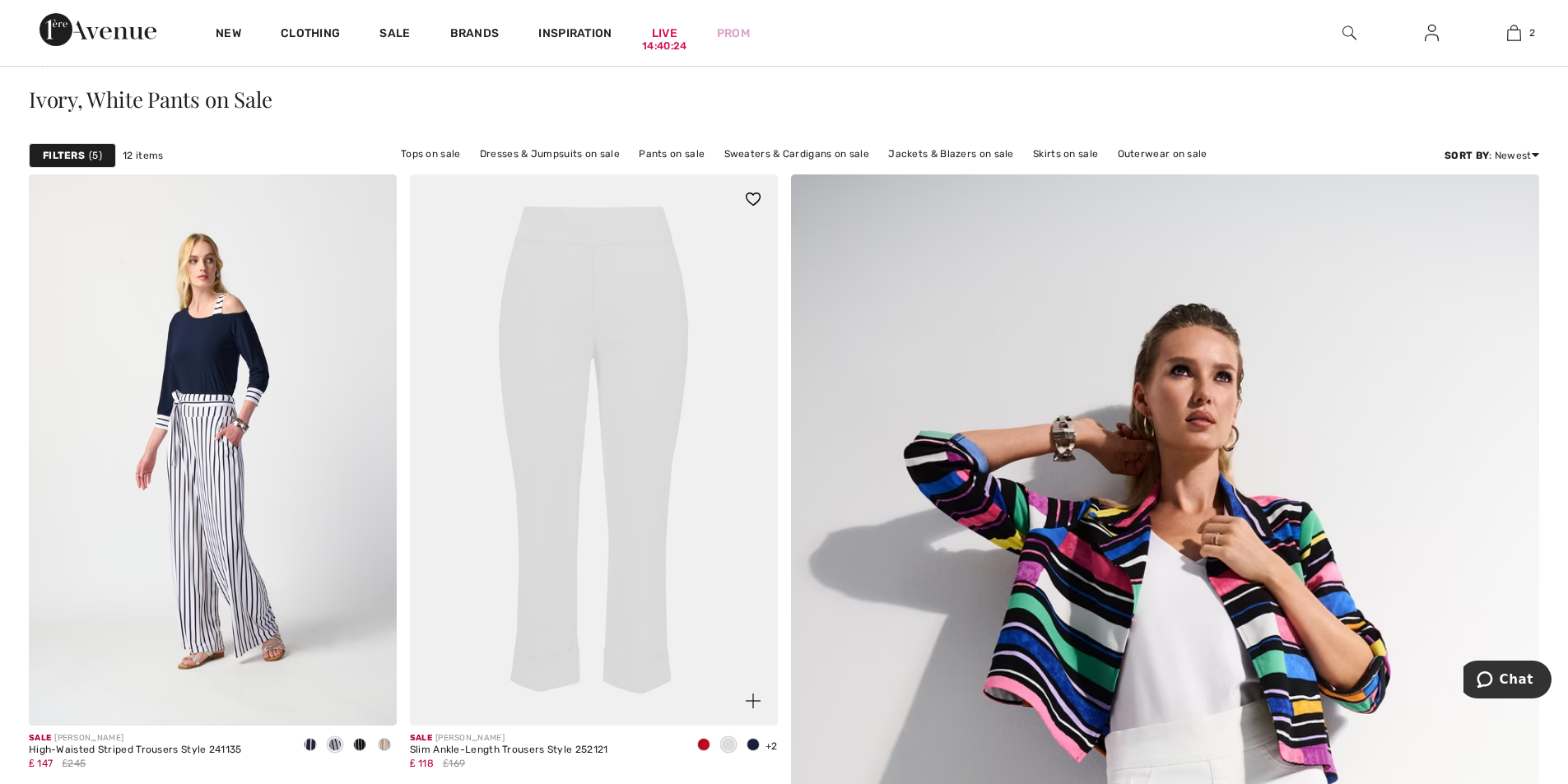
click at [622, 410] on img at bounding box center [593, 450] width 368 height 551
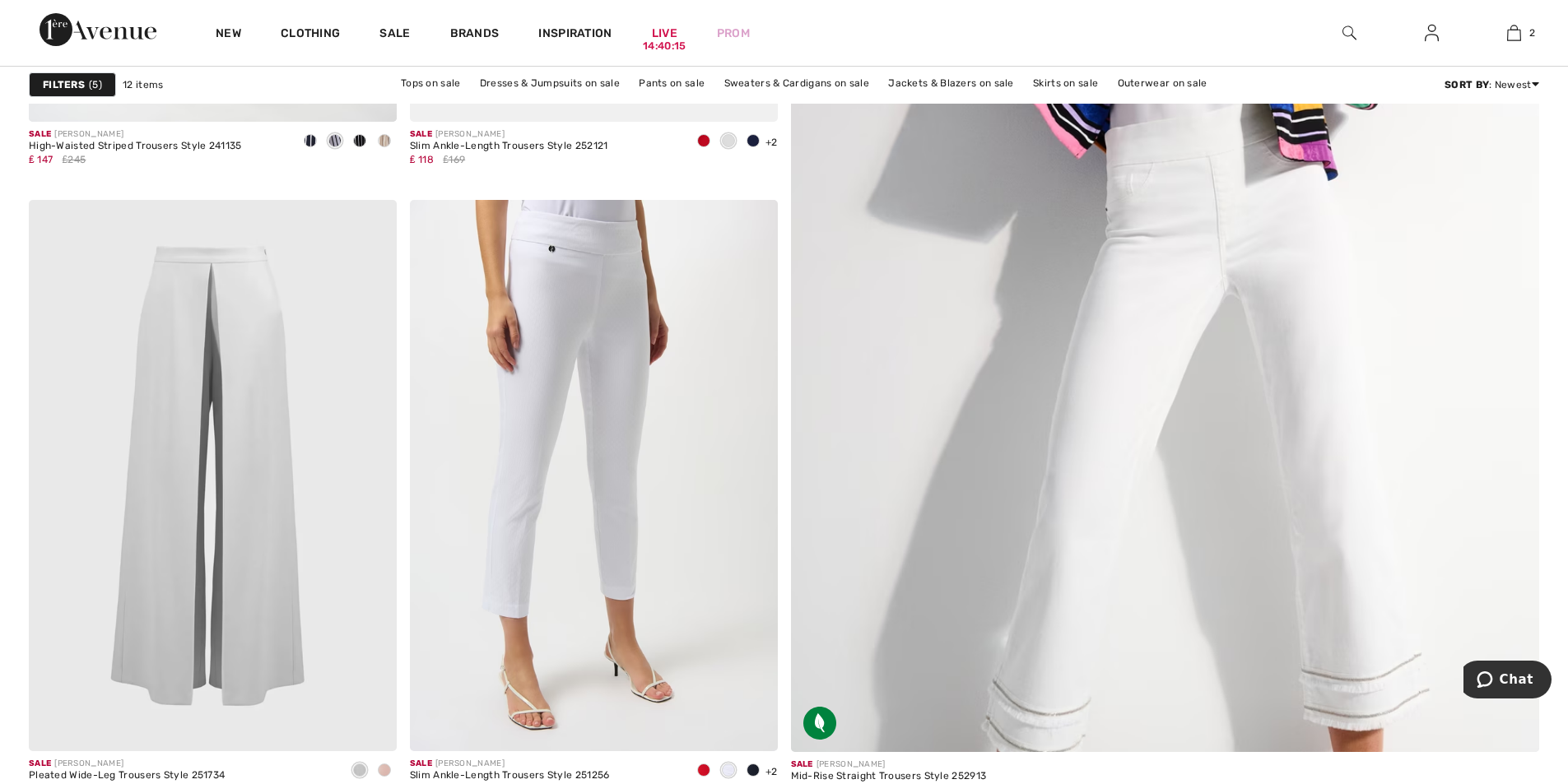
scroll to position [824, 0]
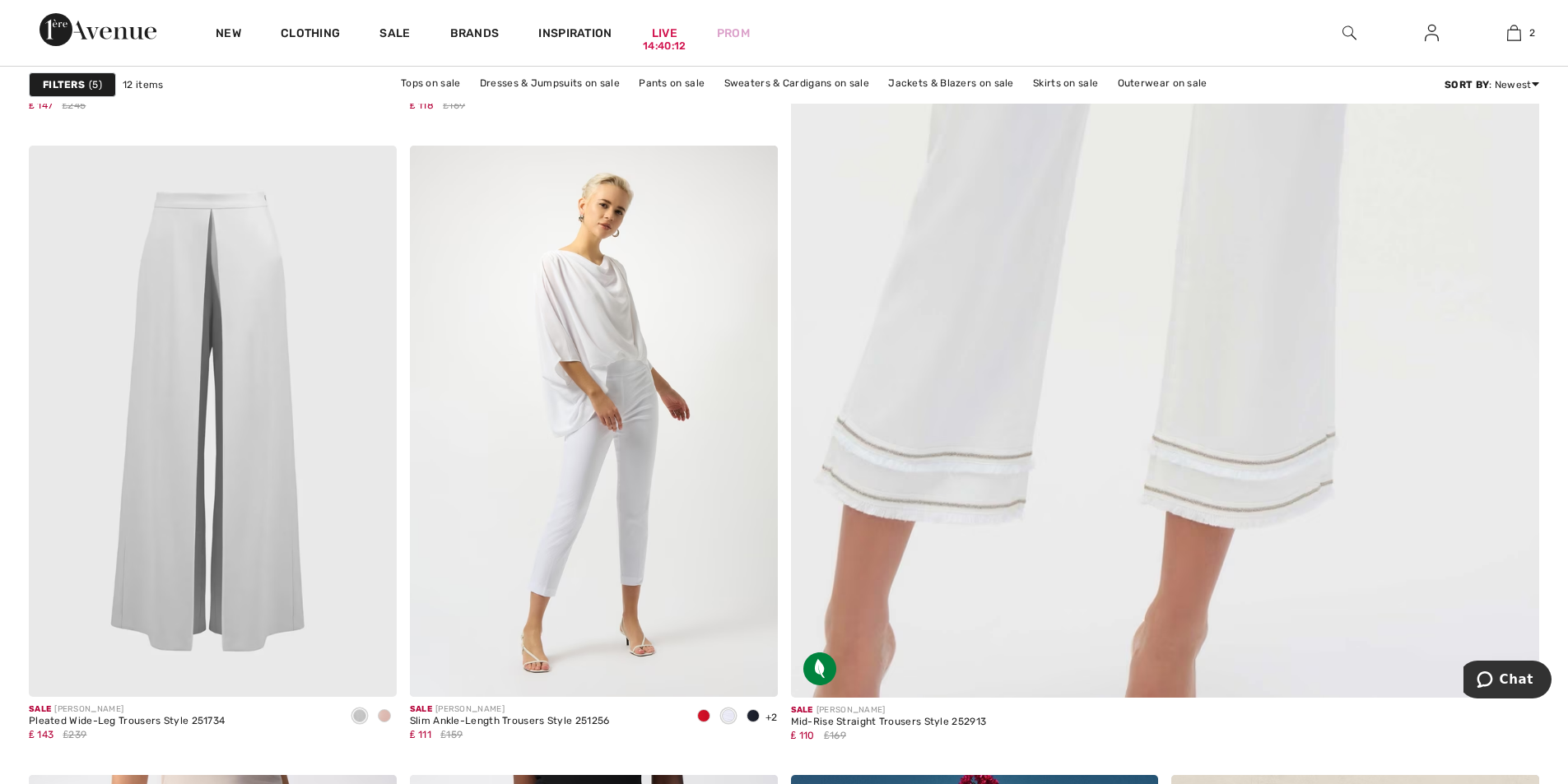
click at [1005, 404] on img at bounding box center [1164, 189] width 897 height 1346
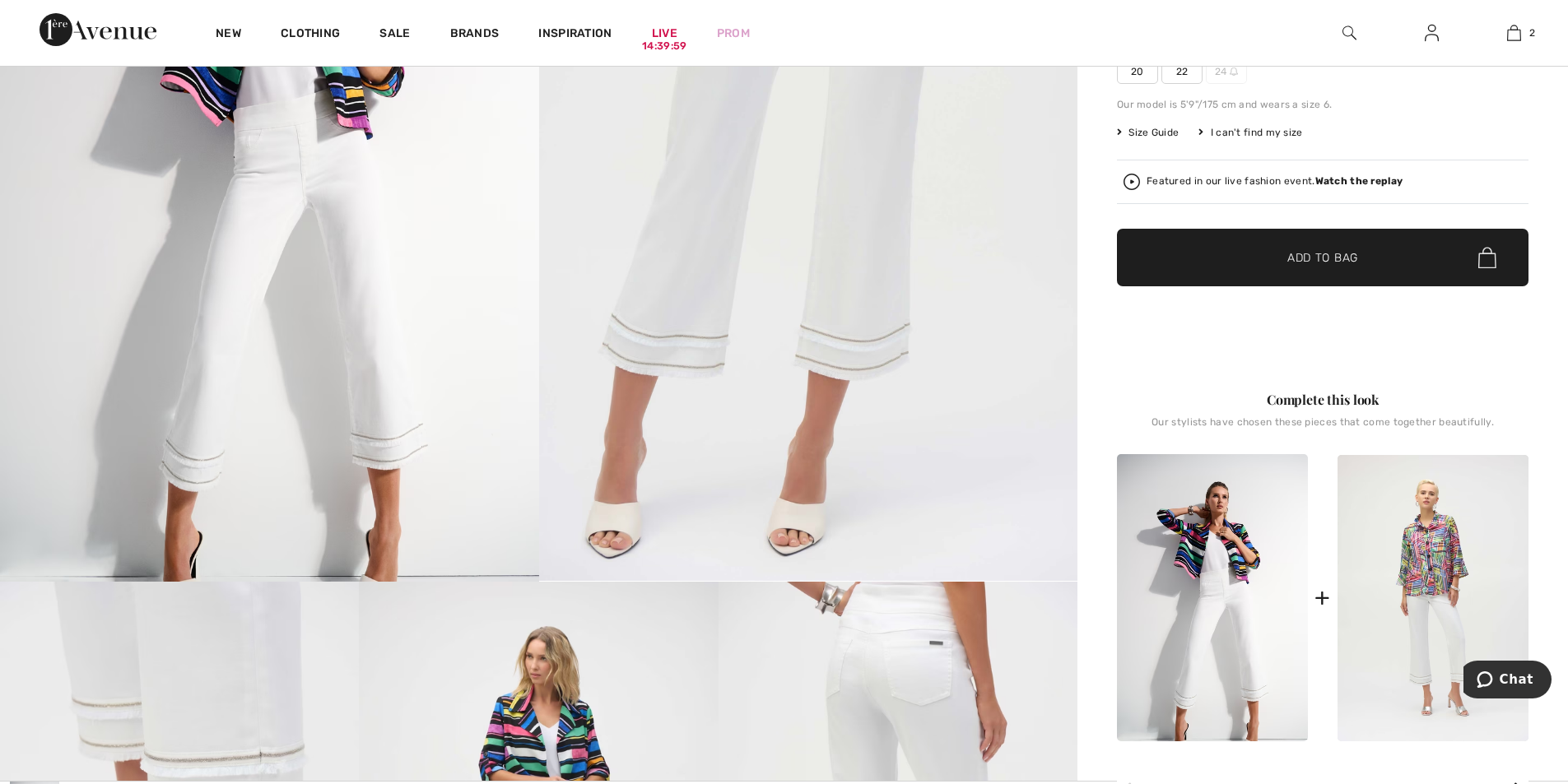
scroll to position [822, 0]
